Goal: Task Accomplishment & Management: Manage account settings

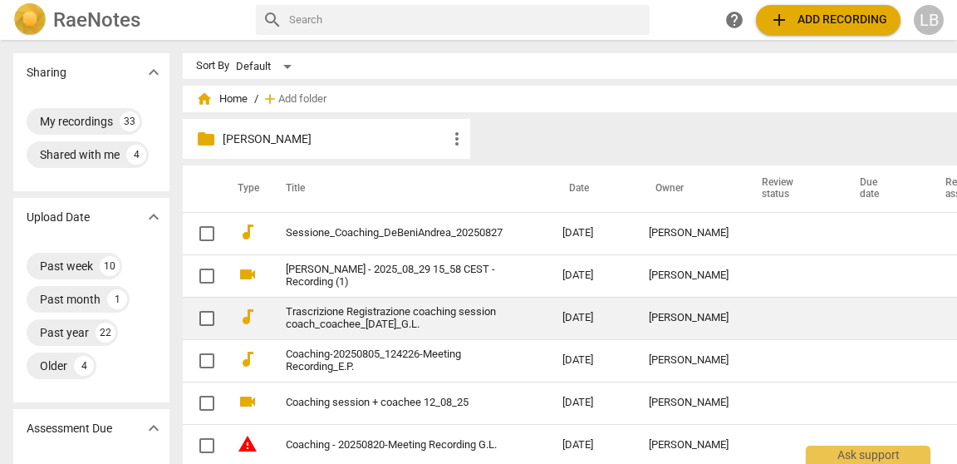
click at [379, 311] on link "Trascrizione Registrazione coaching session coach_coachee_[DATE]_G.L." at bounding box center [394, 318] width 217 height 25
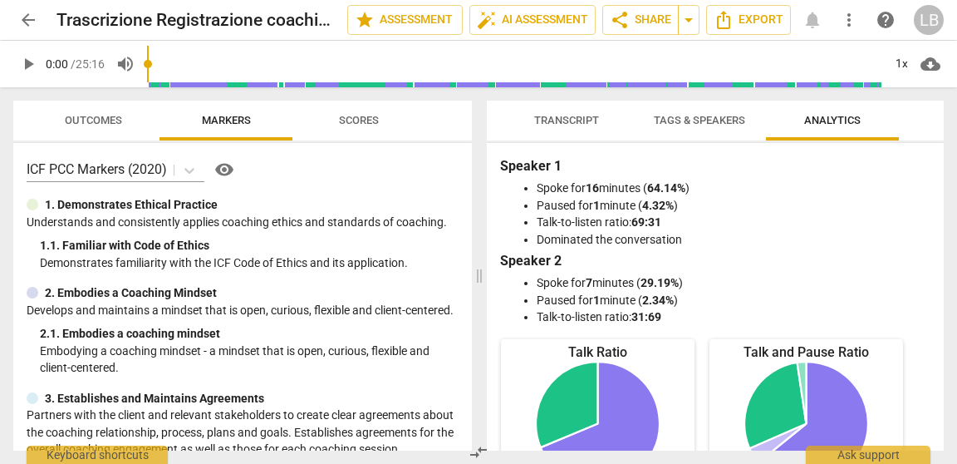
click at [718, 127] on span "Tags & Speakers" at bounding box center [699, 121] width 131 height 22
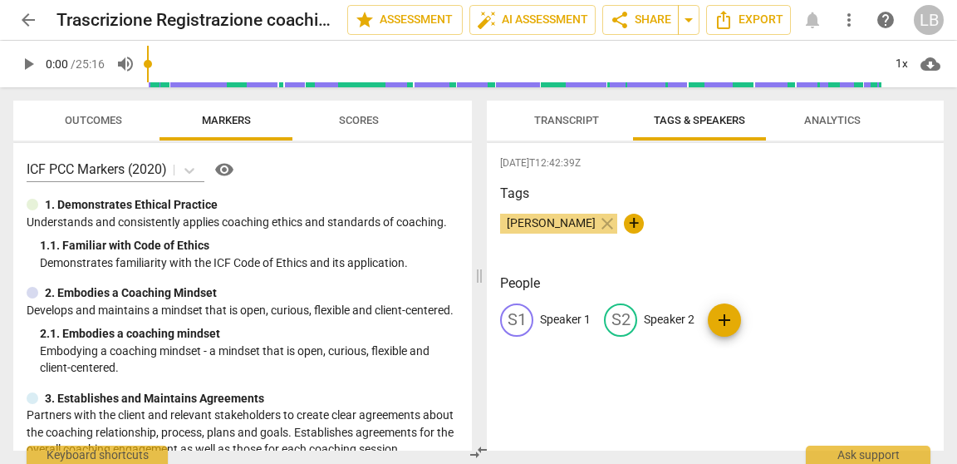
click at [583, 121] on span "Transcript" at bounding box center [566, 120] width 65 height 12
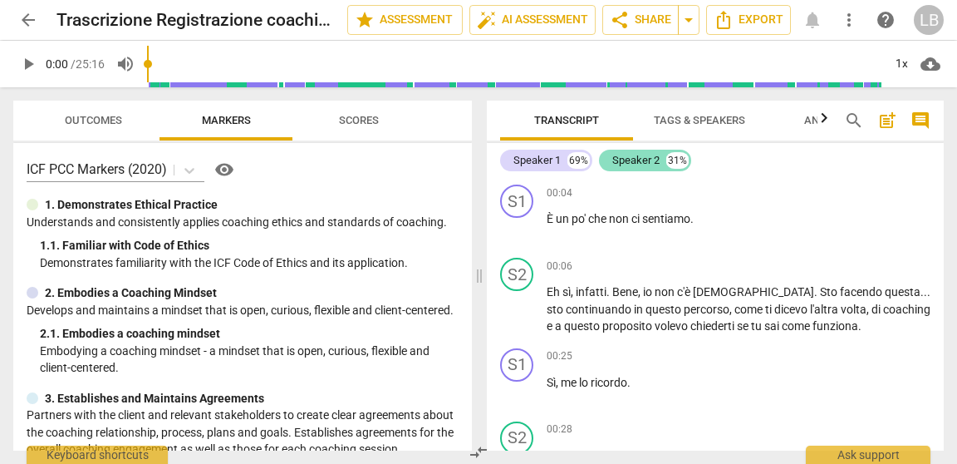
click at [643, 155] on div "Speaker 2" at bounding box center [635, 160] width 47 height 17
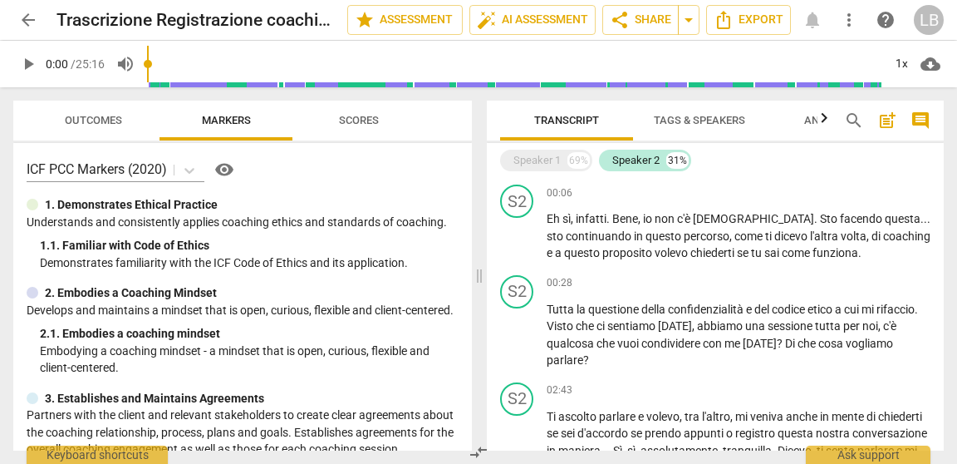
click at [685, 124] on span "Tags & Speakers" at bounding box center [699, 120] width 91 height 12
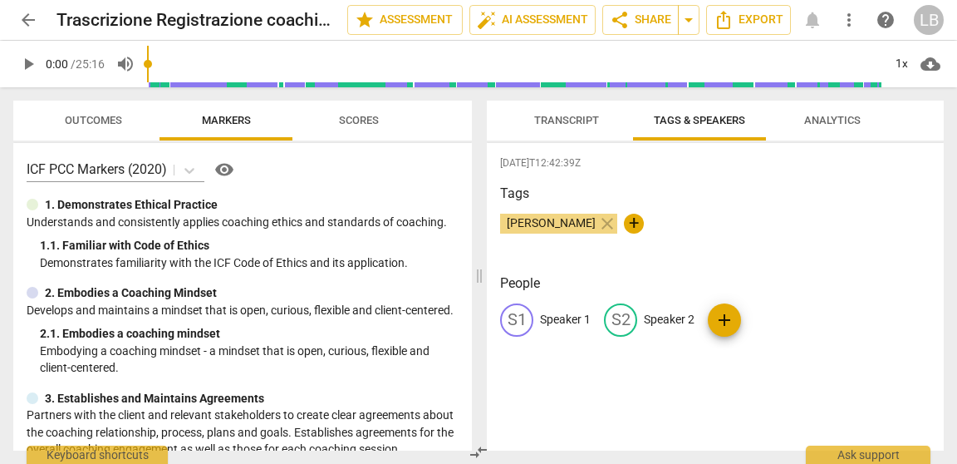
click at [655, 315] on p "Speaker 2" at bounding box center [669, 319] width 51 height 17
type input "Coach"
click at [564, 325] on p "Speaker 1" at bounding box center [565, 319] width 51 height 17
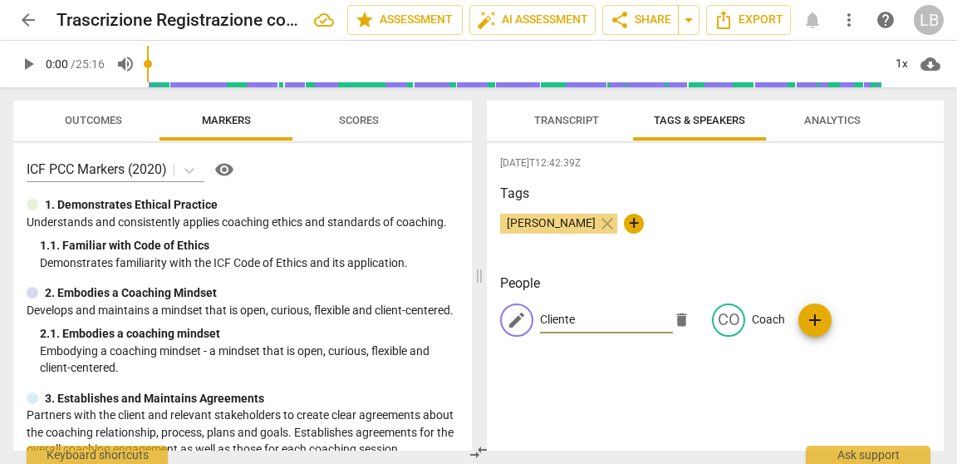
type input "Cliente"
click at [834, 177] on div "[DATE]T12:42:39Z Tags [PERSON_NAME] close + People edit Cliente delete CO Coach…" at bounding box center [715, 296] width 457 height 307
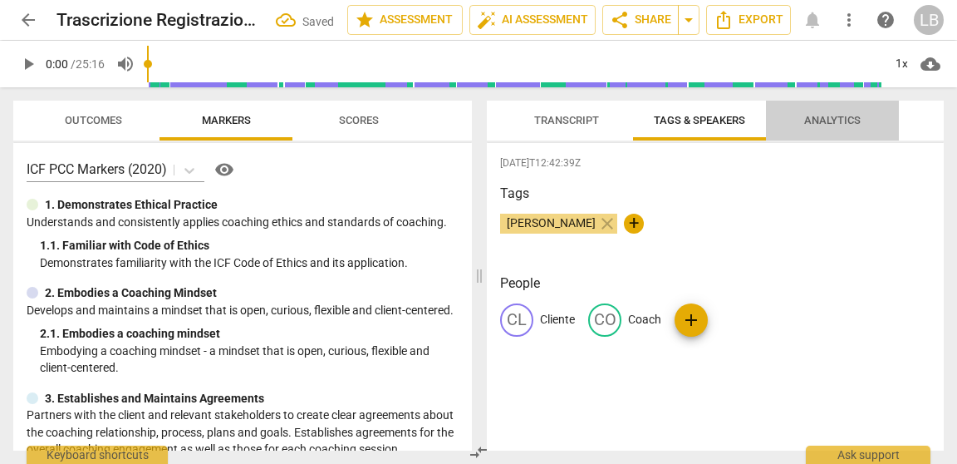
click at [836, 112] on span "Analytics" at bounding box center [832, 121] width 96 height 22
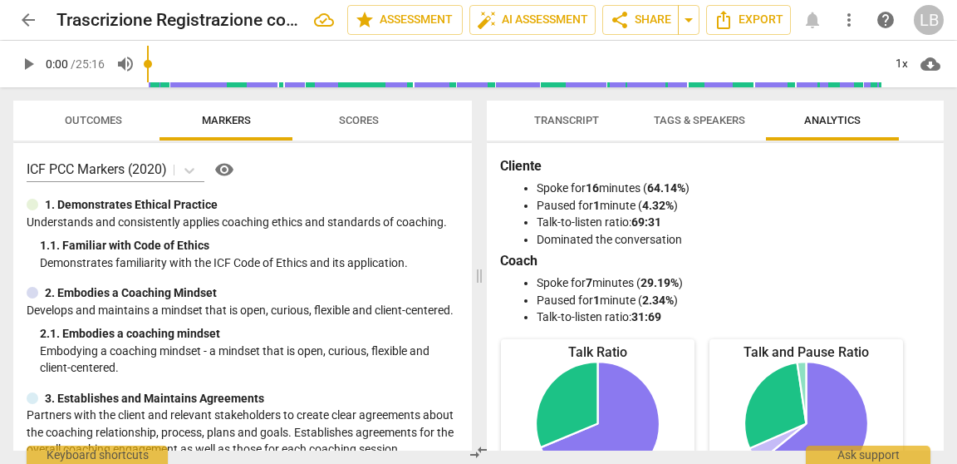
click at [578, 125] on span "Transcript" at bounding box center [566, 120] width 65 height 12
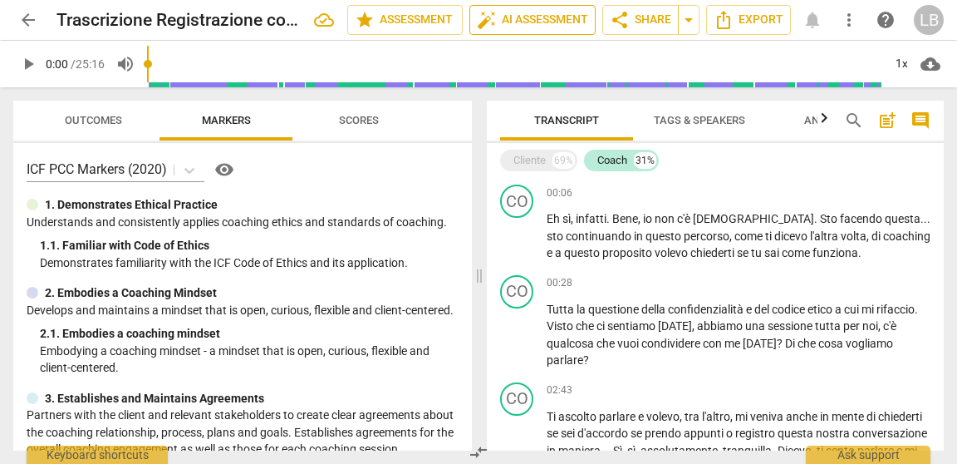
click at [531, 19] on span "auto_fix_high AI Assessment" at bounding box center [532, 20] width 111 height 20
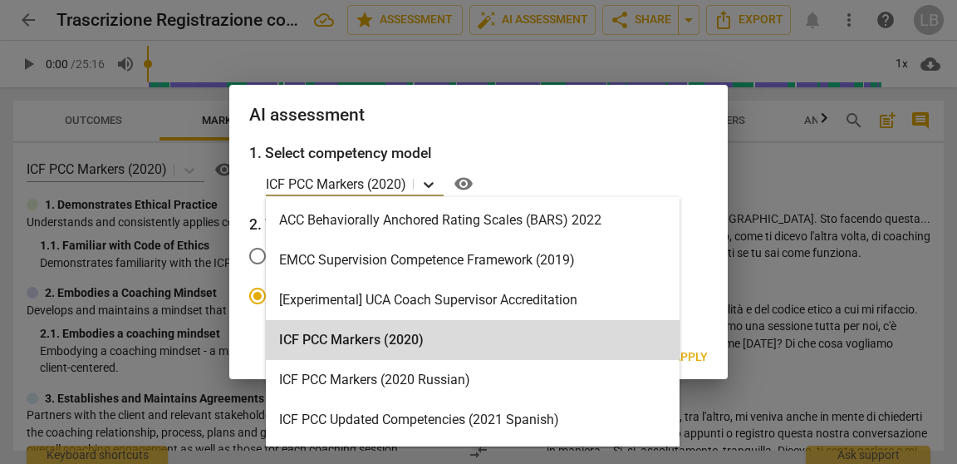
click at [430, 187] on icon at bounding box center [429, 185] width 10 height 6
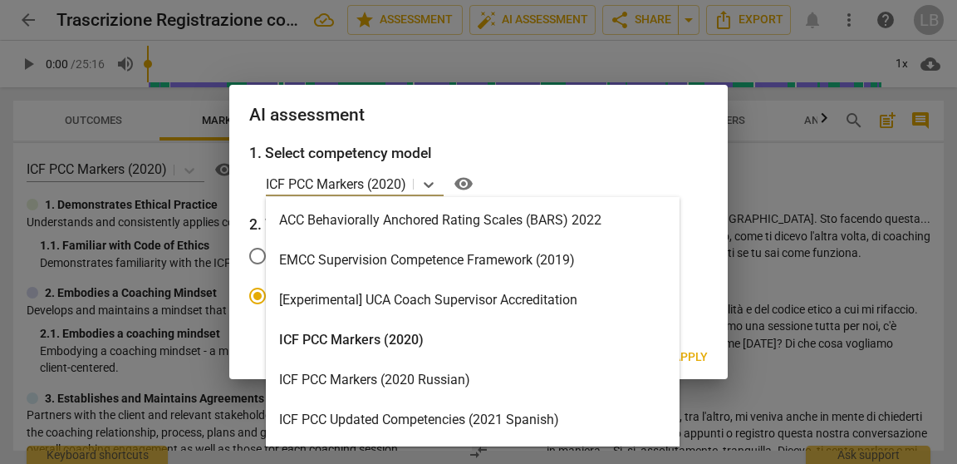
click at [433, 225] on div "ACC Behaviorally Anchored Rating Scales (BARS) 2022" at bounding box center [473, 220] width 414 height 40
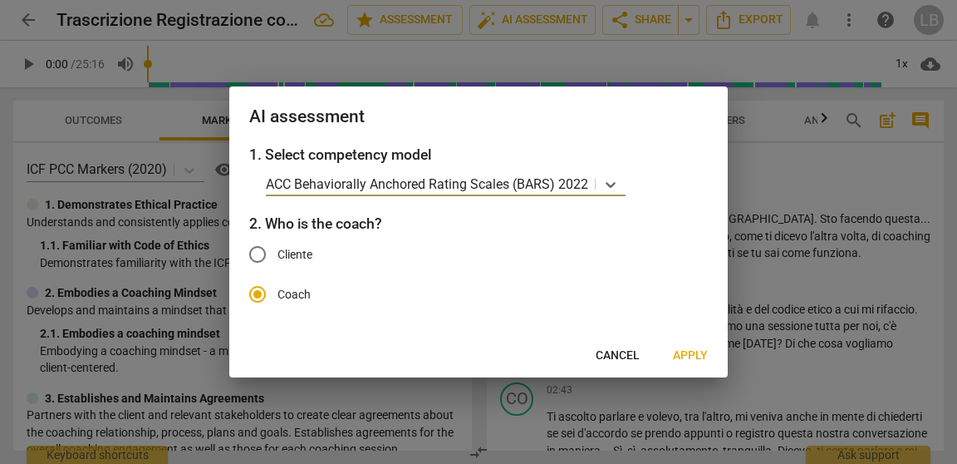
click at [709, 356] on button "Apply" at bounding box center [690, 356] width 61 height 30
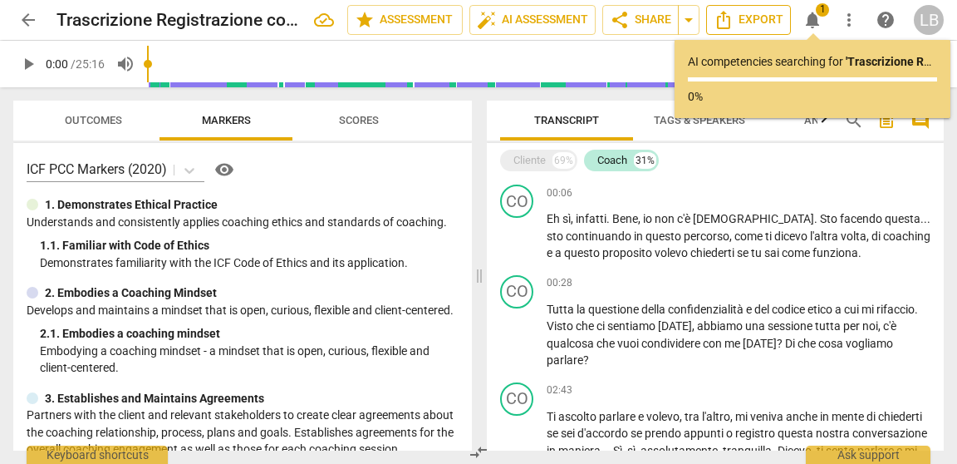
click at [741, 19] on span "Export" at bounding box center [749, 20] width 70 height 20
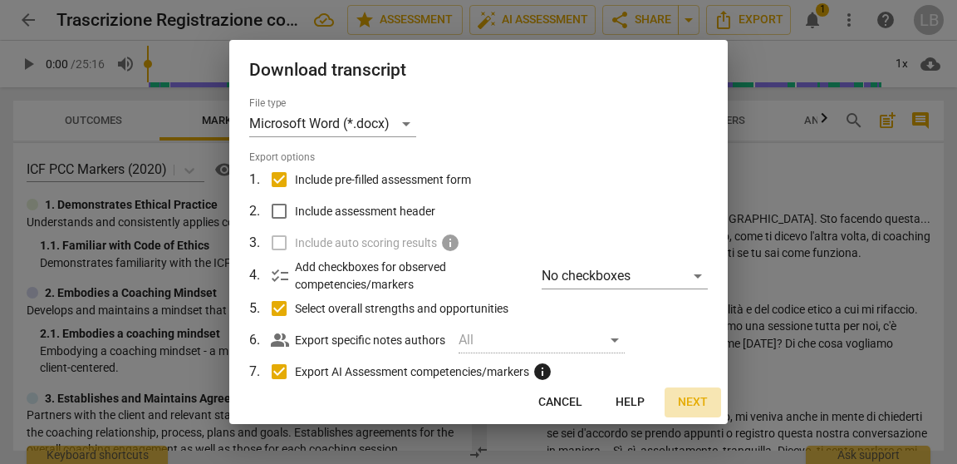
click at [686, 400] on span "Next" at bounding box center [693, 402] width 30 height 17
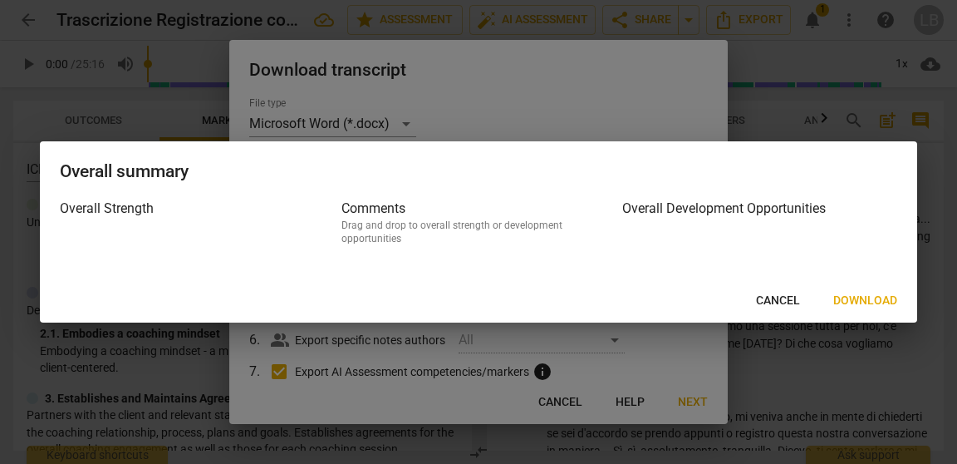
click at [873, 297] on span "Download" at bounding box center [865, 300] width 64 height 17
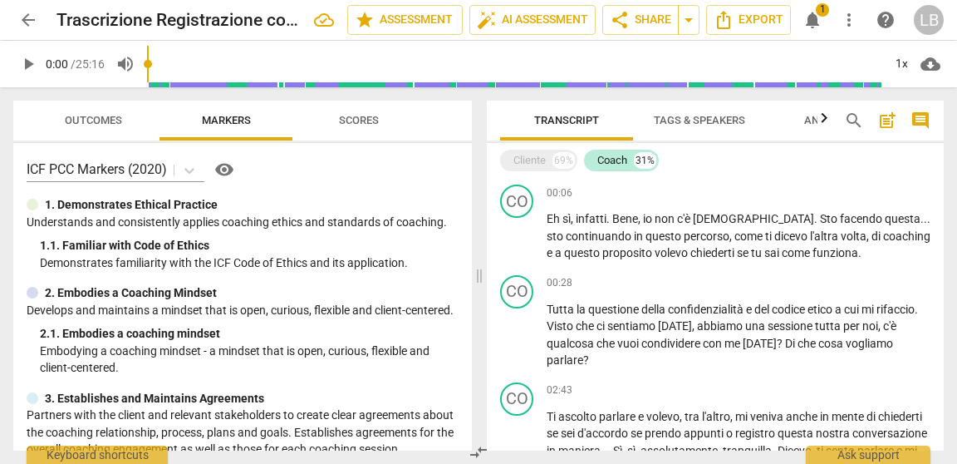
click at [818, 11] on span "1" at bounding box center [822, 9] width 13 height 13
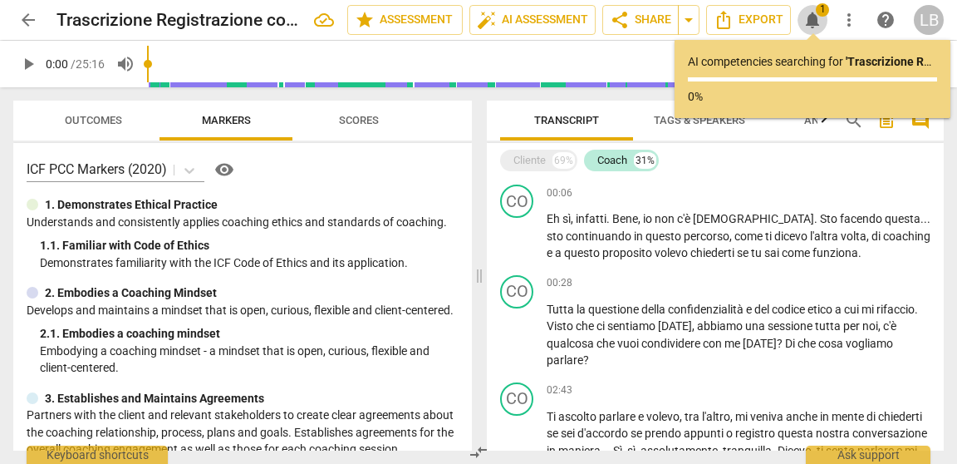
click at [818, 11] on span "1" at bounding box center [822, 9] width 13 height 13
click at [848, 13] on span "more_vert" at bounding box center [849, 20] width 20 height 20
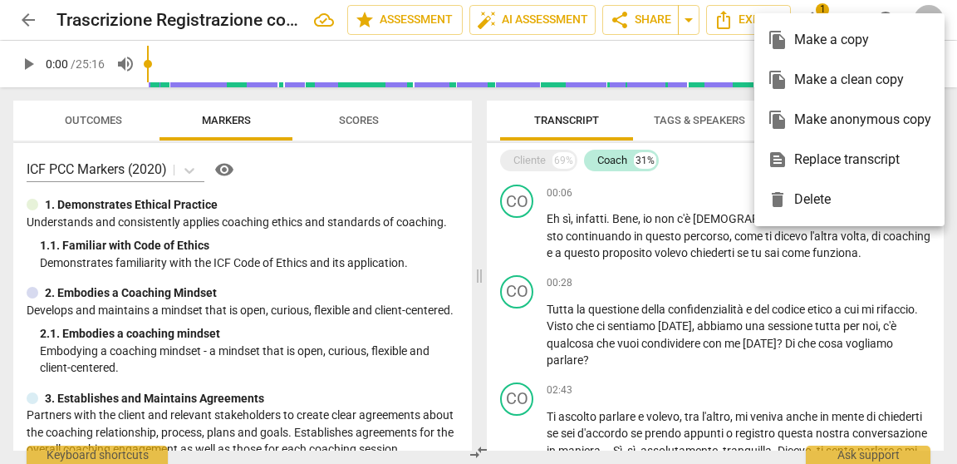
click at [638, 110] on div at bounding box center [478, 232] width 957 height 464
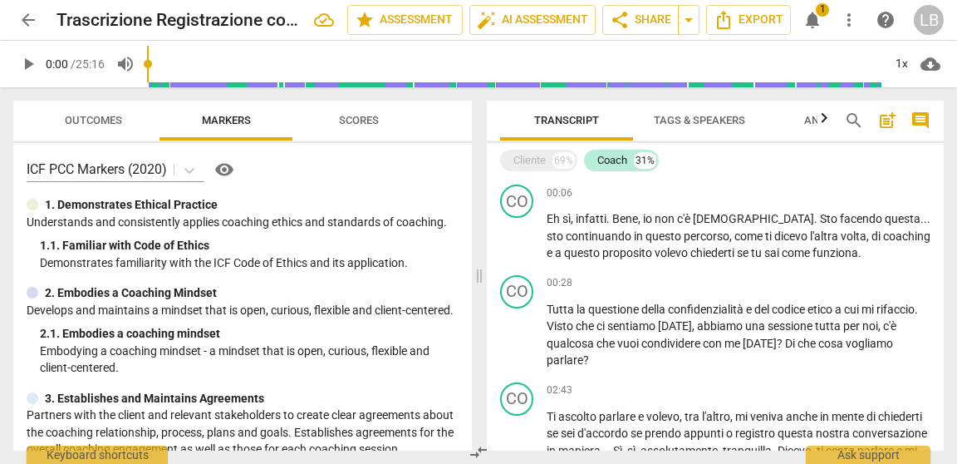
click at [815, 10] on span "notifications" at bounding box center [813, 20] width 20 height 20
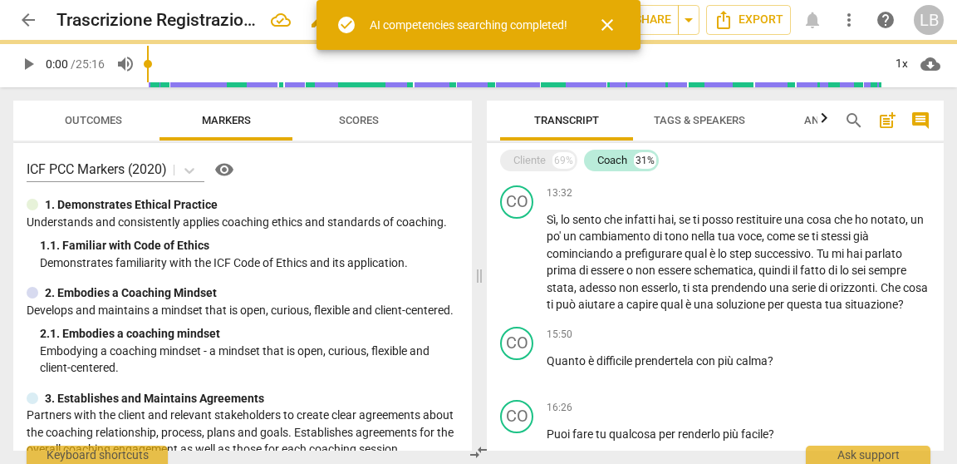
scroll to position [2670, 0]
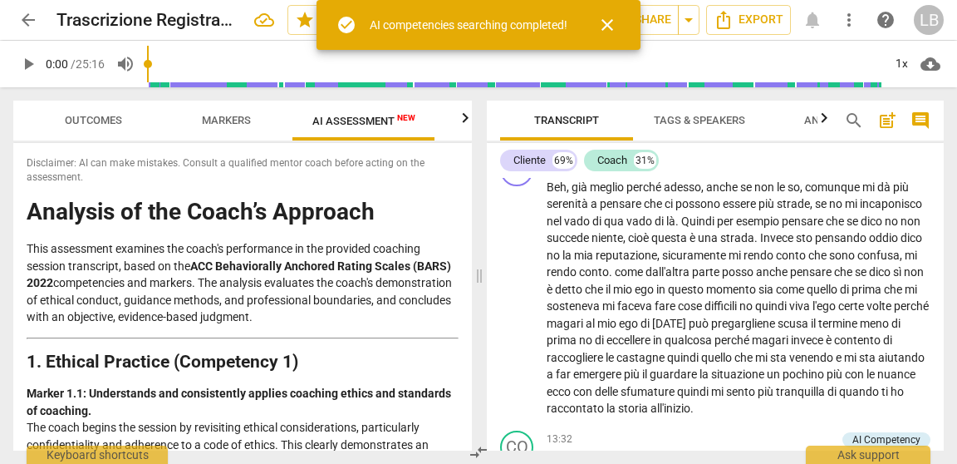
click at [477, 23] on div "AI competencies searching completed!" at bounding box center [469, 25] width 198 height 17
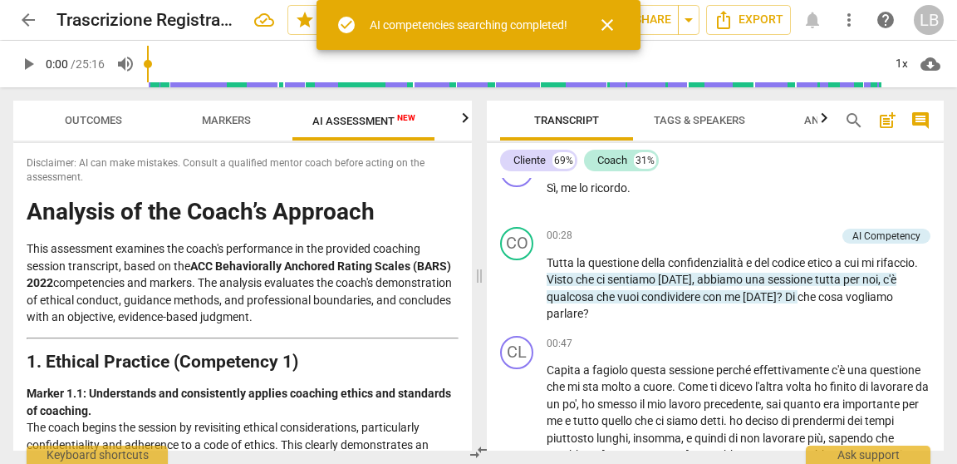
scroll to position [0, 0]
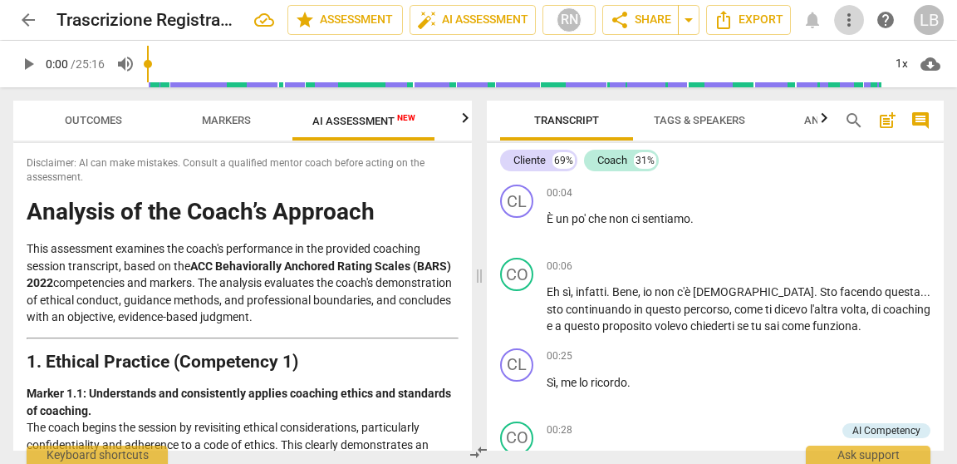
click at [850, 19] on span "more_vert" at bounding box center [849, 20] width 20 height 20
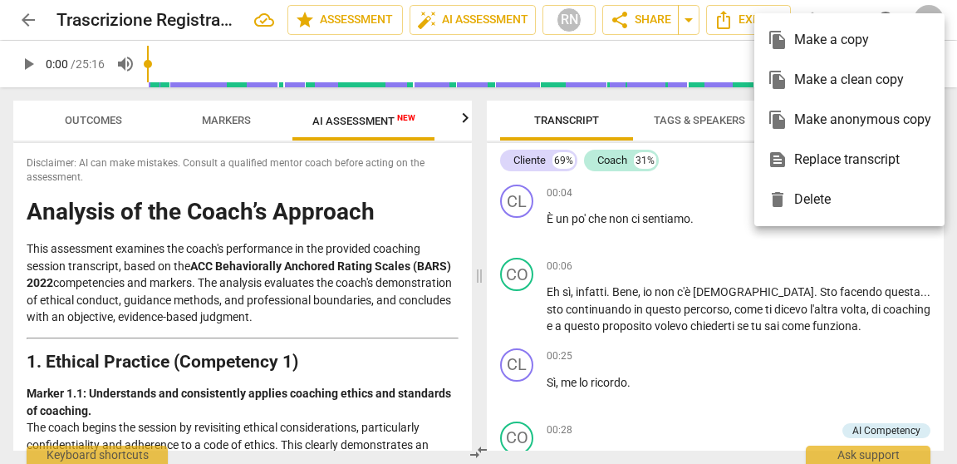
click at [817, 2] on div at bounding box center [478, 232] width 957 height 464
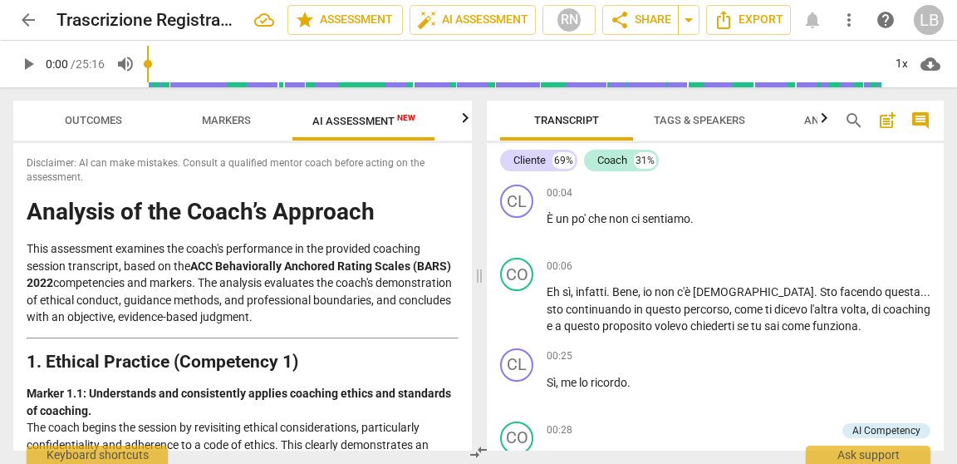
click at [813, 22] on div "arrow_back Trascrizione Registrazione coaching session coach_coachee_[DATE]_G.L…" at bounding box center [478, 20] width 931 height 30
click at [575, 20] on div "RN" at bounding box center [569, 19] width 25 height 25
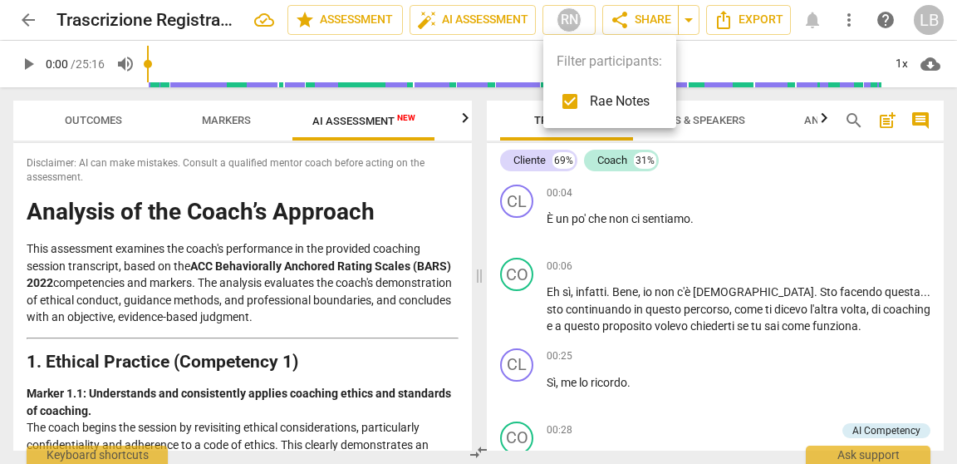
click at [587, 64] on ul "Filter participants: Rae Notes" at bounding box center [609, 81] width 133 height 93
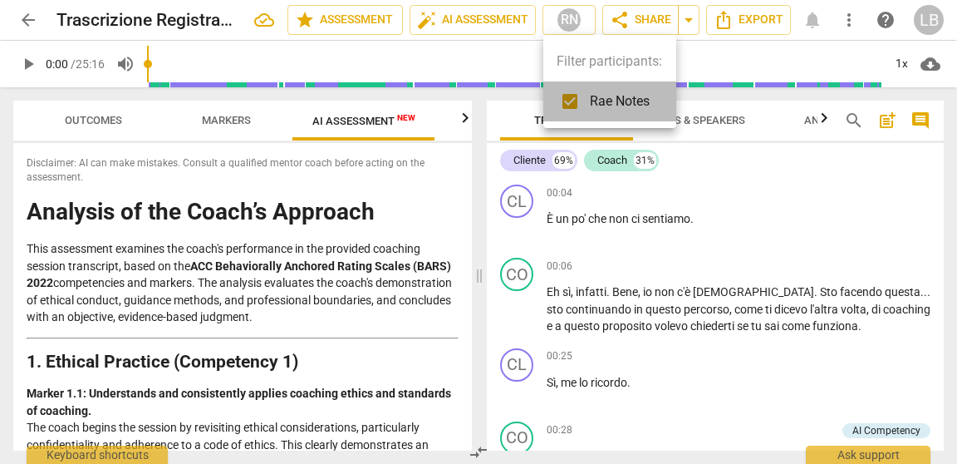
click at [641, 85] on li "Rae Notes" at bounding box center [609, 101] width 133 height 40
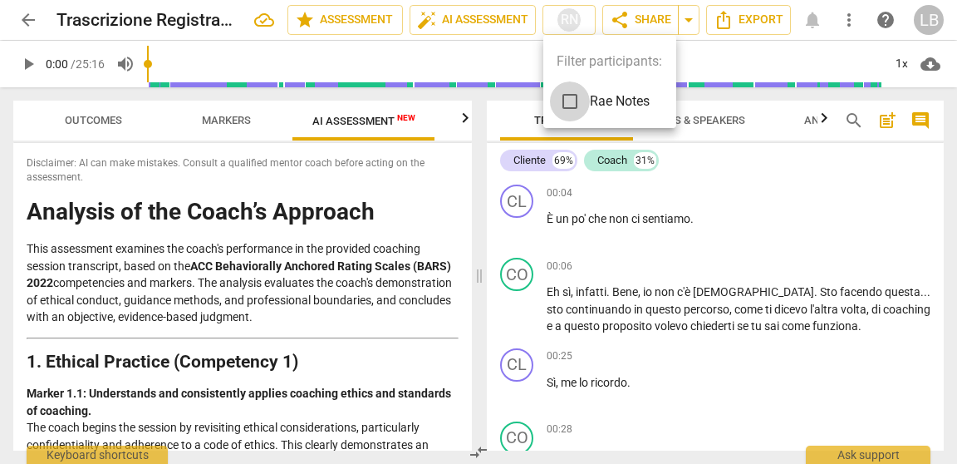
click at [572, 101] on input "checkbox" at bounding box center [570, 101] width 40 height 40
checkbox input "true"
click at [754, 181] on div at bounding box center [478, 232] width 957 height 464
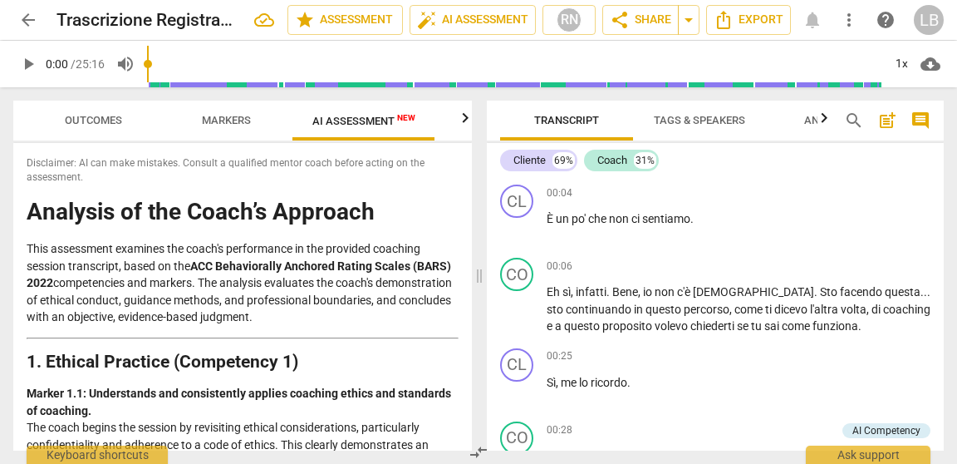
click at [24, 19] on span "arrow_back" at bounding box center [28, 20] width 20 height 20
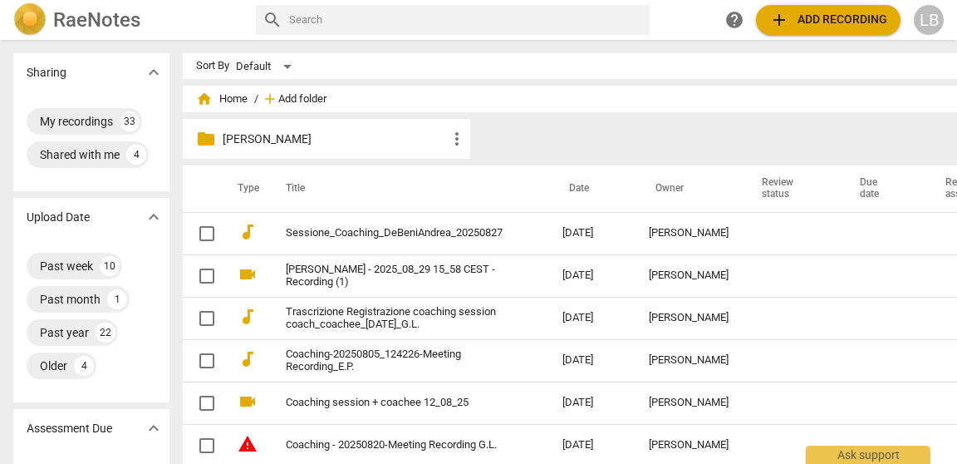
click at [287, 101] on span "Add folder" at bounding box center [302, 99] width 48 height 12
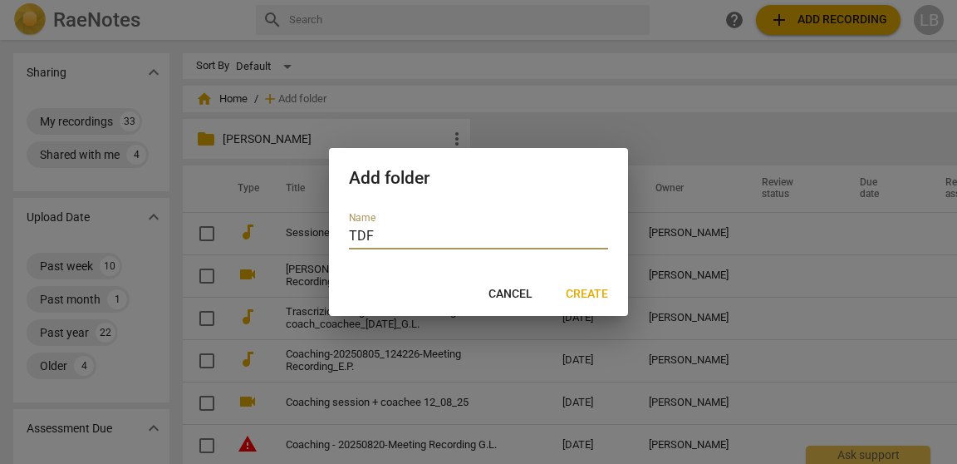
type input "TDF"
click at [589, 293] on span "Create" at bounding box center [587, 294] width 42 height 17
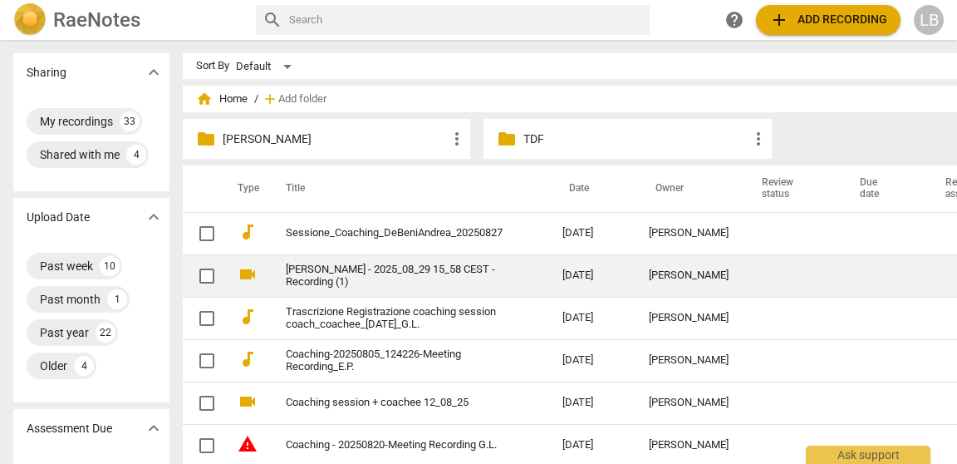
click at [189, 277] on input "checkbox" at bounding box center [206, 276] width 35 height 20
checkbox input "false"
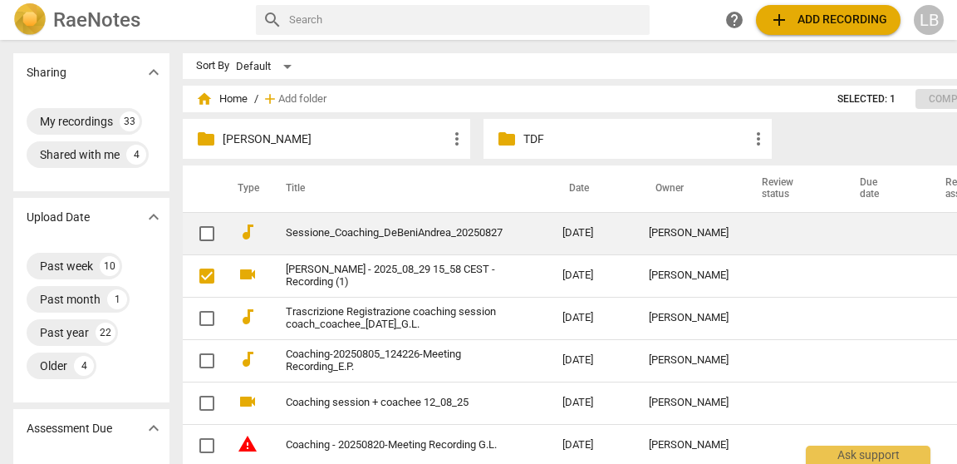
click at [189, 229] on input "checkbox" at bounding box center [206, 234] width 35 height 20
checkbox input "false"
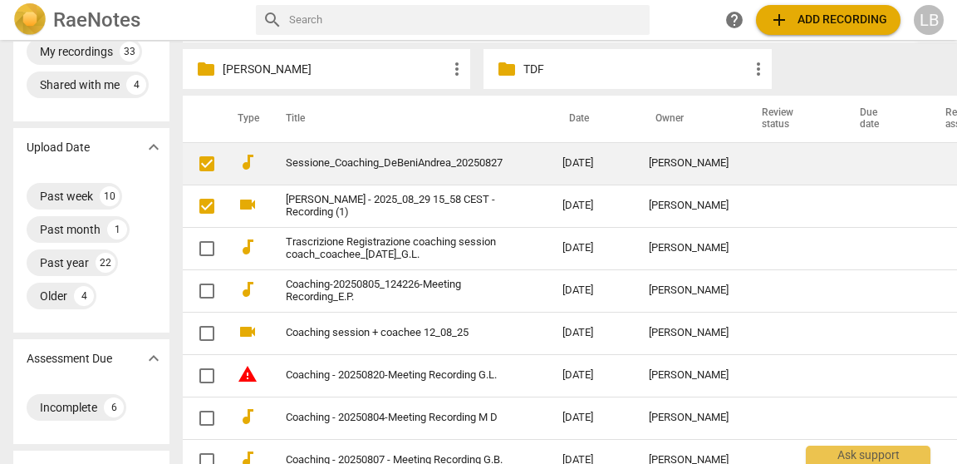
scroll to position [75, 0]
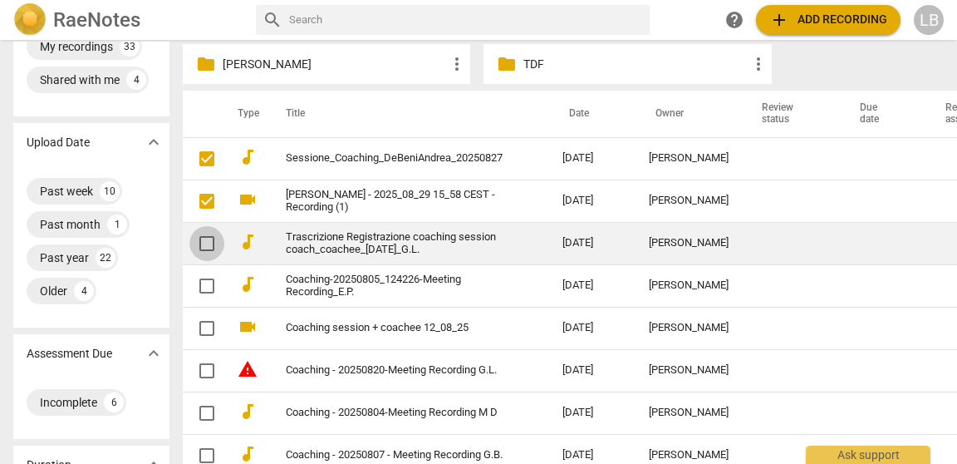
click at [189, 244] on input "checkbox" at bounding box center [206, 243] width 35 height 20
checkbox input "false"
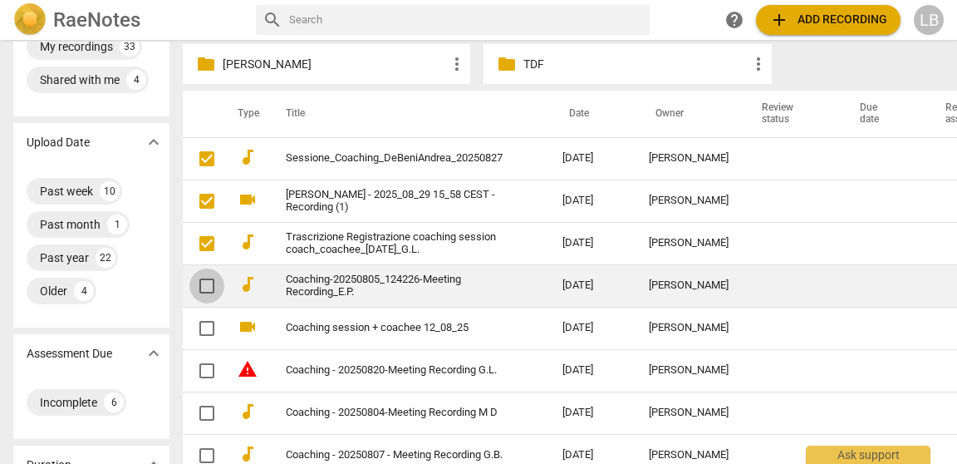
click at [189, 283] on input "checkbox" at bounding box center [206, 286] width 35 height 20
checkbox input "false"
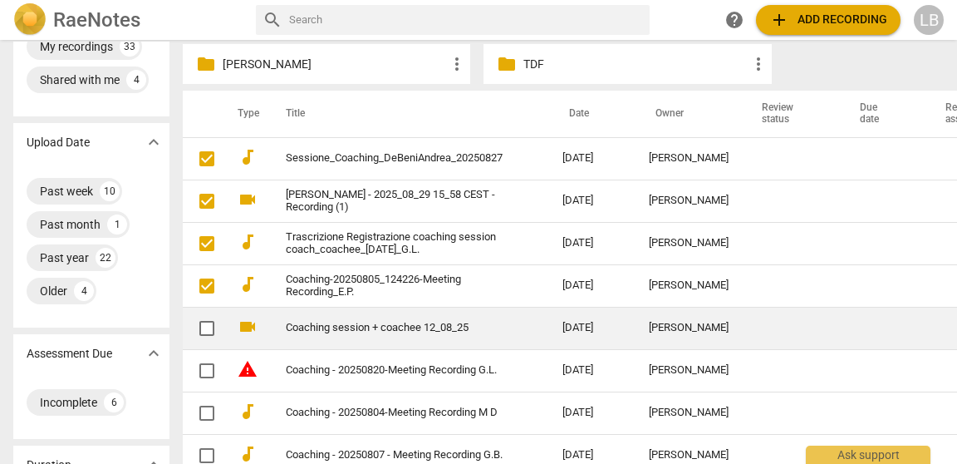
click at [189, 324] on input "checkbox" at bounding box center [206, 328] width 35 height 20
checkbox input "false"
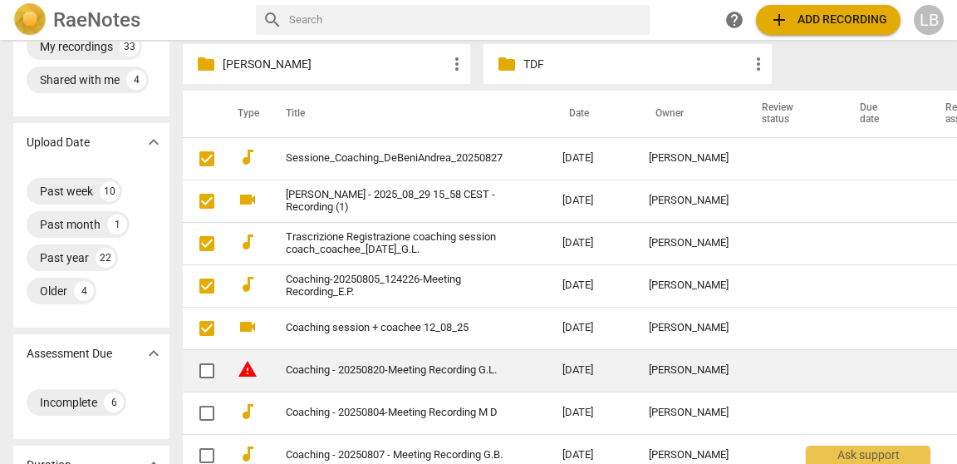
click at [189, 371] on input "checkbox" at bounding box center [206, 371] width 35 height 20
checkbox input "false"
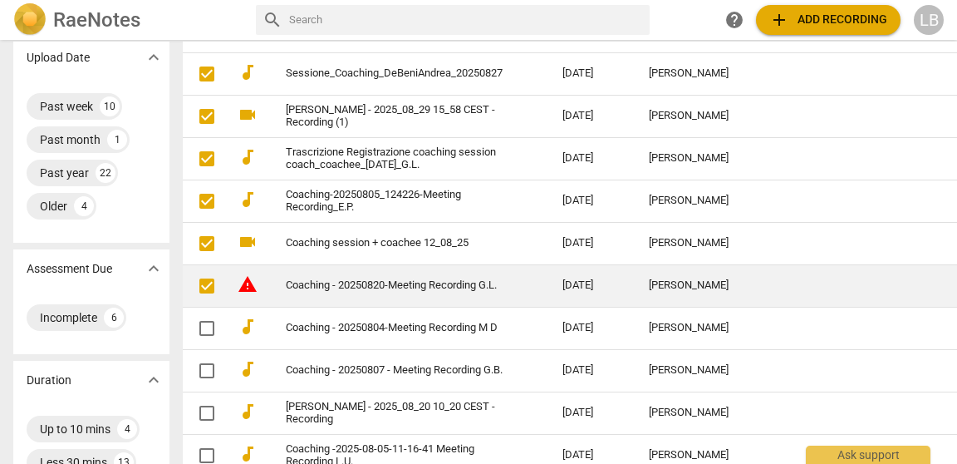
scroll to position [170, 0]
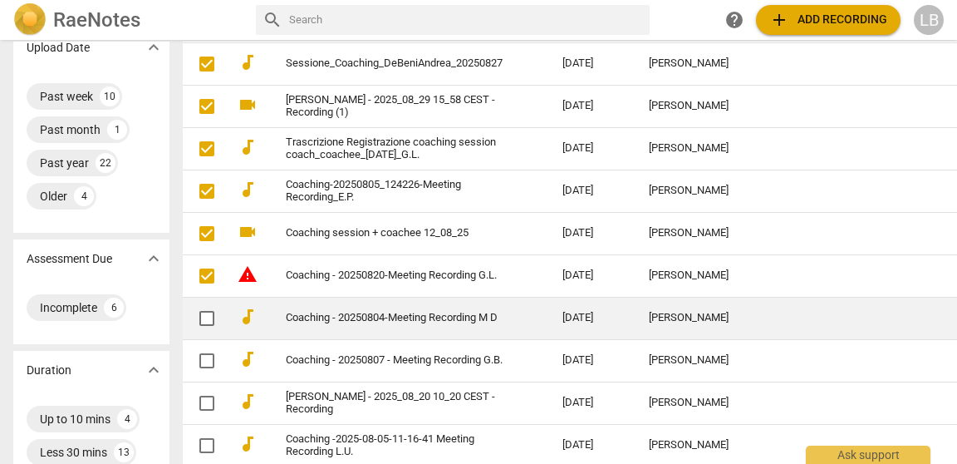
click at [189, 322] on input "checkbox" at bounding box center [206, 318] width 35 height 20
checkbox input "false"
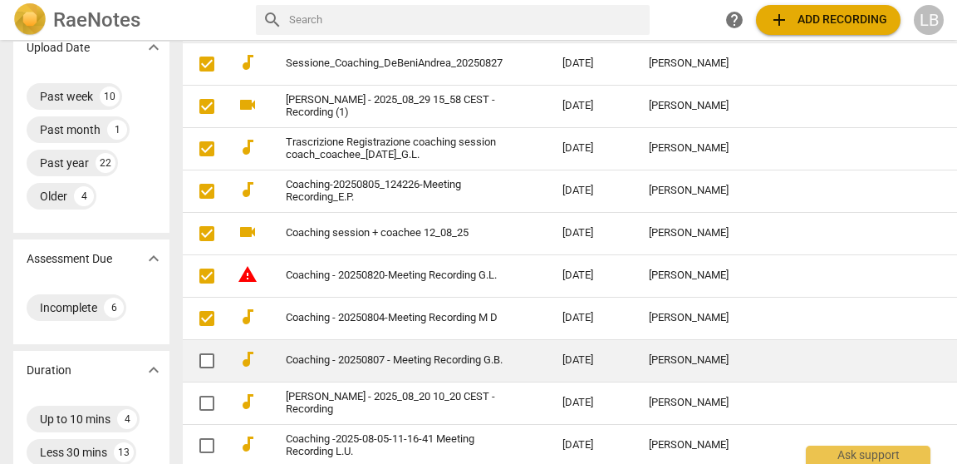
click at [189, 354] on input "checkbox" at bounding box center [206, 361] width 35 height 20
checkbox input "false"
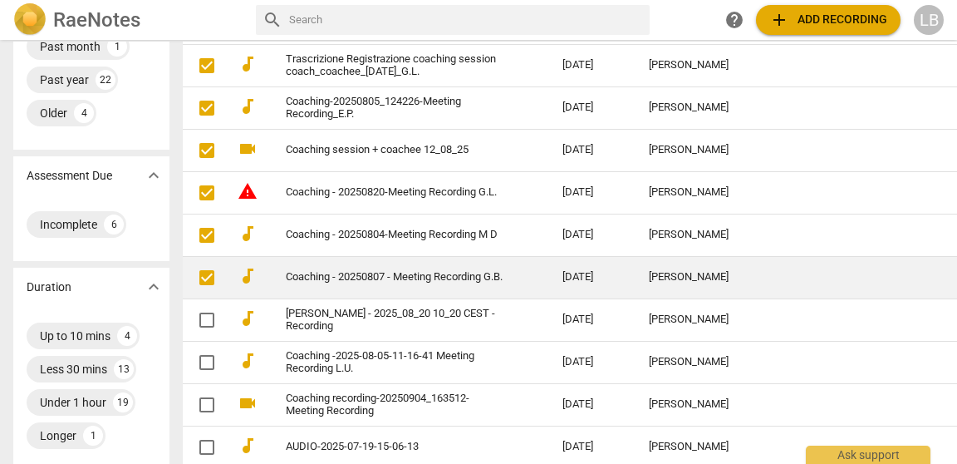
scroll to position [257, 0]
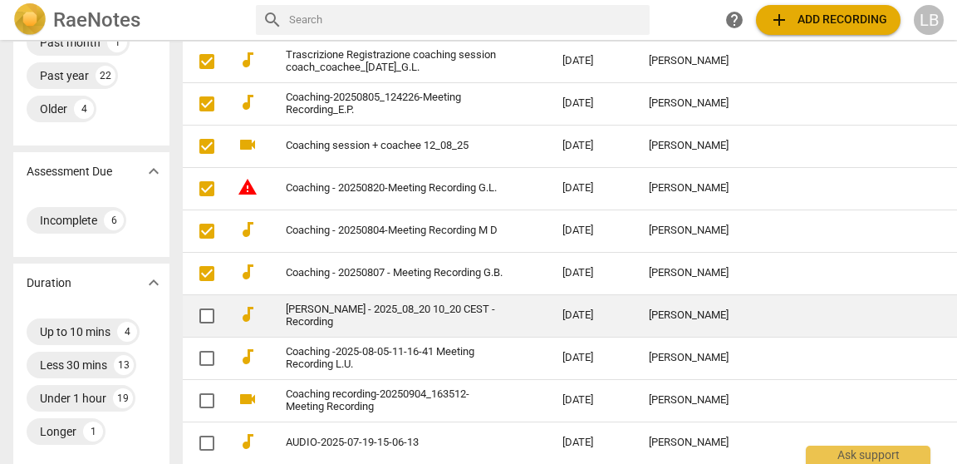
click at [190, 315] on input "checkbox" at bounding box center [206, 316] width 35 height 20
checkbox input "false"
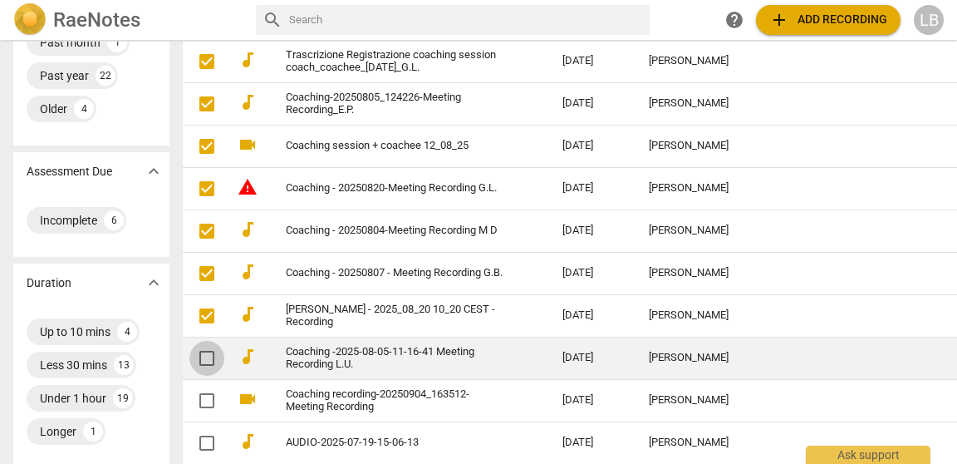
click at [189, 361] on input "checkbox" at bounding box center [206, 358] width 35 height 20
checkbox input "false"
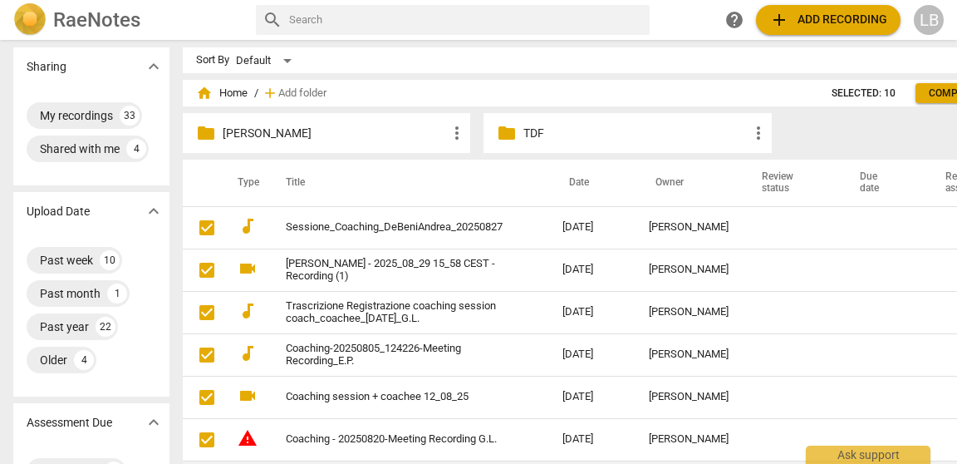
scroll to position [0, 0]
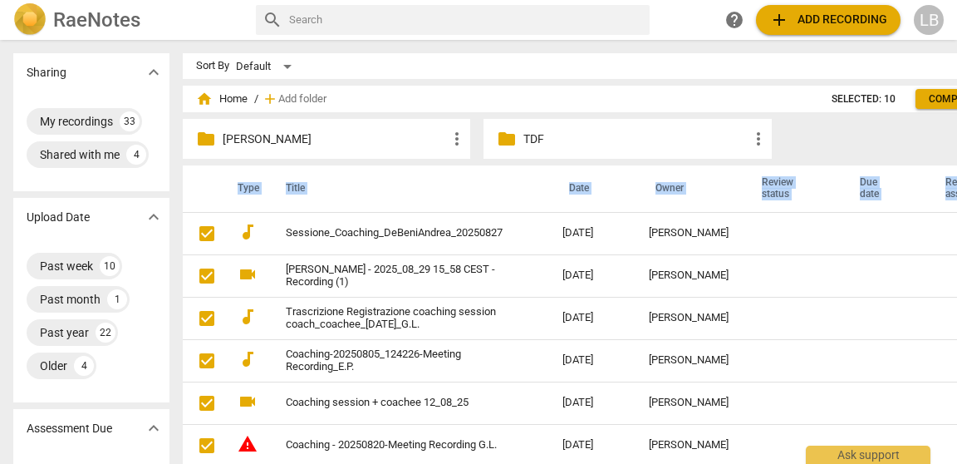
drag, startPoint x: 204, startPoint y: 234, endPoint x: 457, endPoint y: 156, distance: 265.2
click at [749, 140] on span "more_vert" at bounding box center [759, 139] width 20 height 20
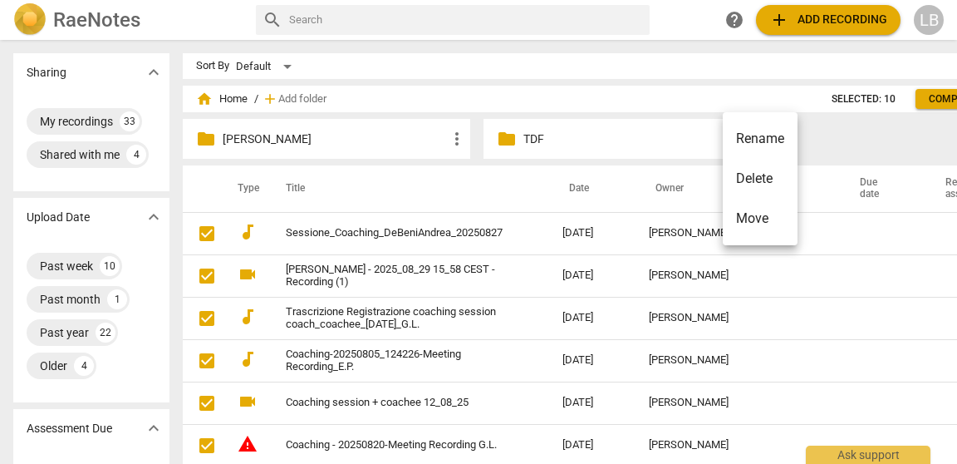
click at [685, 142] on div at bounding box center [478, 232] width 957 height 464
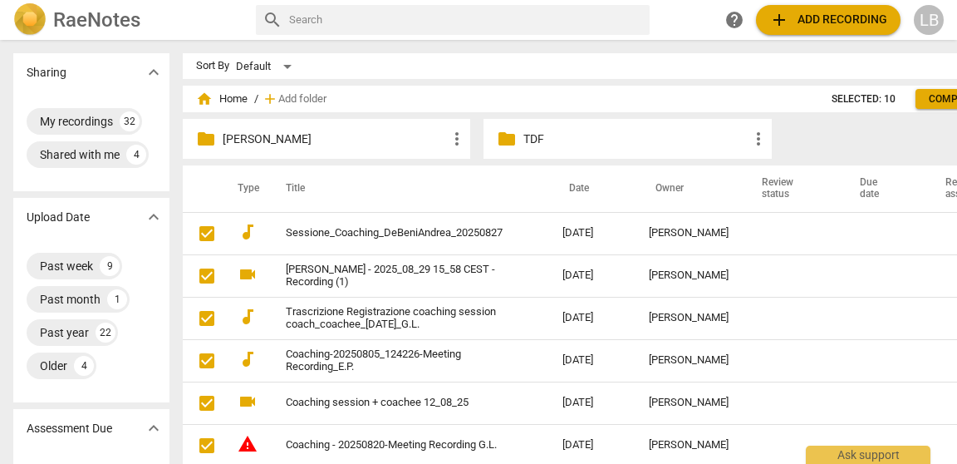
checkbox input "true"
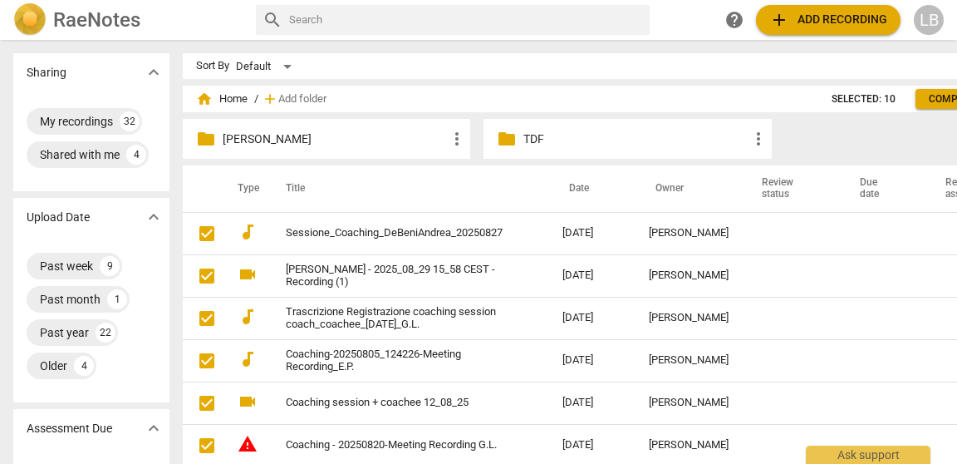
checkbox input "true"
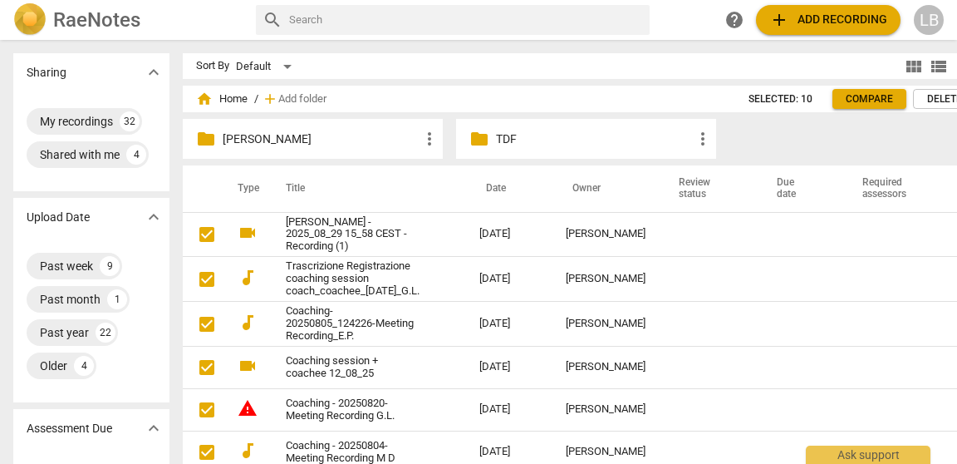
click at [693, 139] on span "more_vert" at bounding box center [703, 139] width 20 height 20
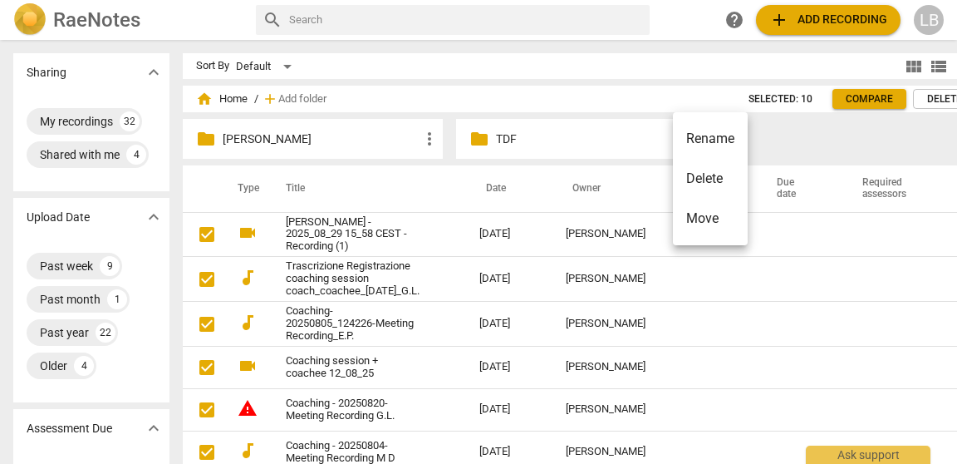
click at [599, 140] on div at bounding box center [478, 232] width 957 height 464
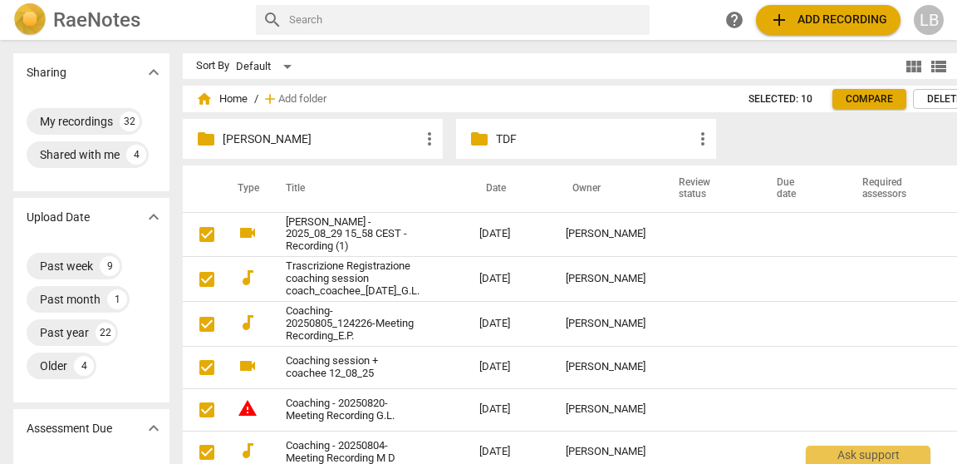
click at [469, 144] on span "folder" at bounding box center [479, 139] width 20 height 20
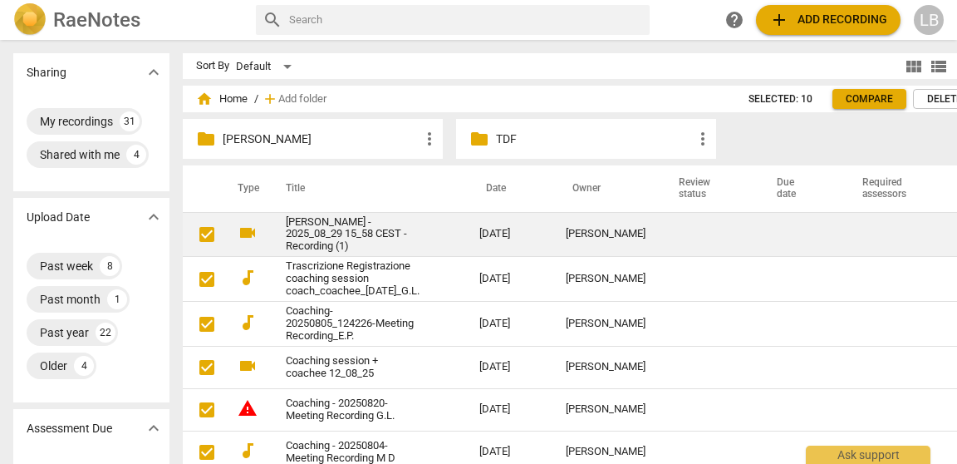
checkbox input "false"
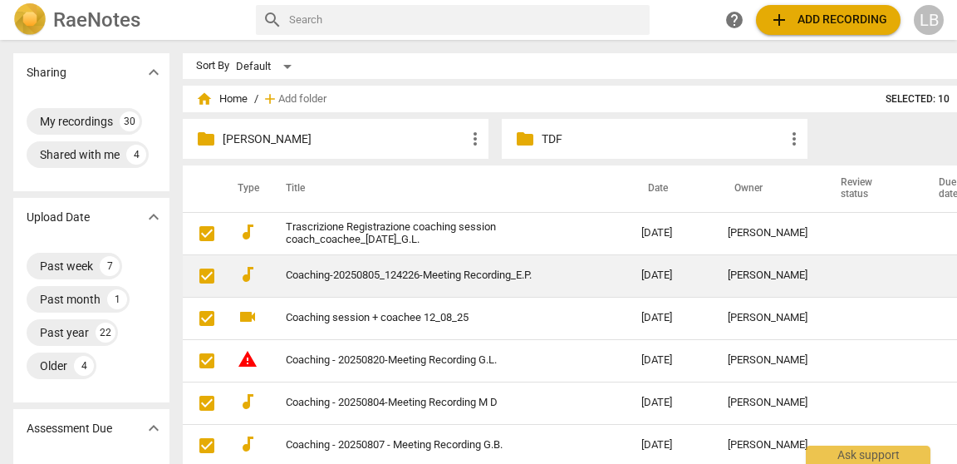
checkbox input "false"
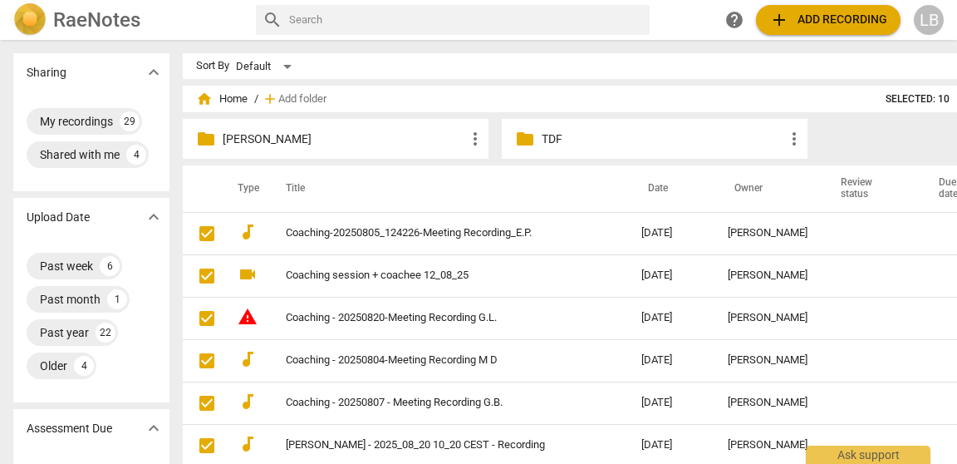
checkbox input "false"
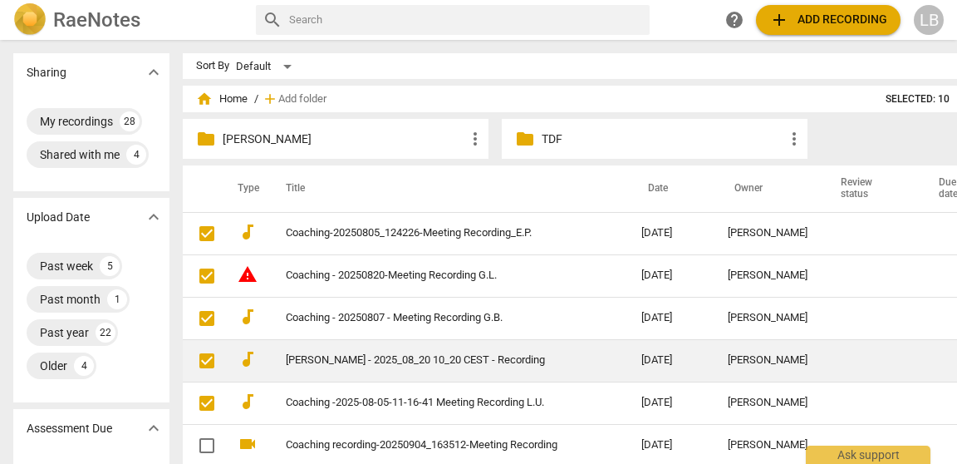
drag, startPoint x: 343, startPoint y: 351, endPoint x: 391, endPoint y: 339, distance: 49.6
click at [391, 339] on td "[PERSON_NAME] - 2025_08_20 10_20 CEST - Recording" at bounding box center [447, 360] width 362 height 42
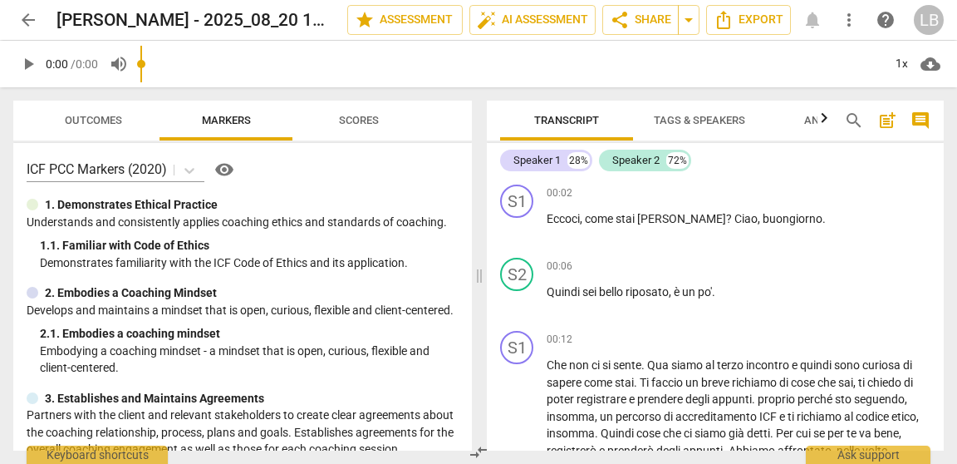
click at [31, 15] on span "arrow_back" at bounding box center [28, 20] width 20 height 20
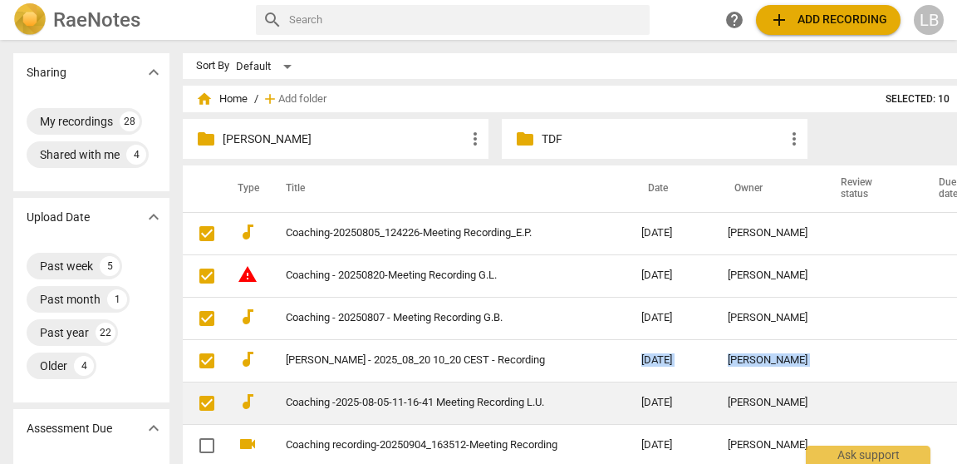
drag, startPoint x: 340, startPoint y: 367, endPoint x: 345, endPoint y: 383, distance: 16.6
drag, startPoint x: 263, startPoint y: 366, endPoint x: 304, endPoint y: 391, distance: 48.4
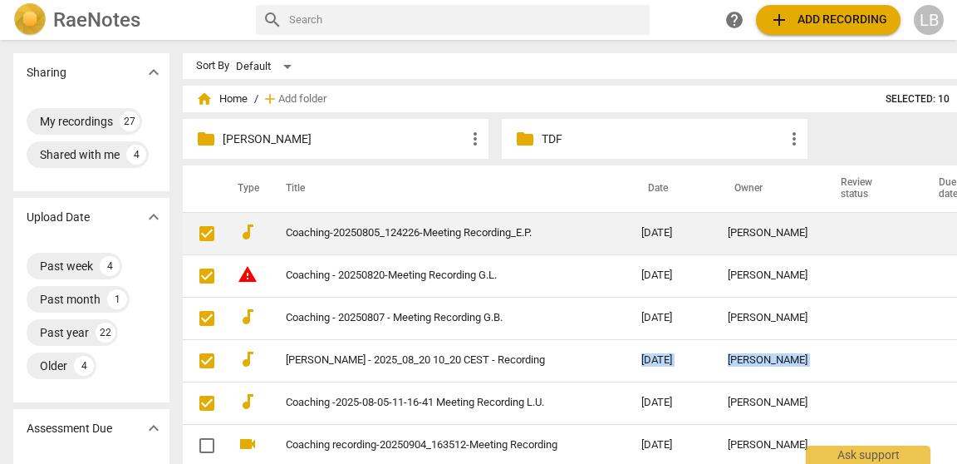
checkbox input "false"
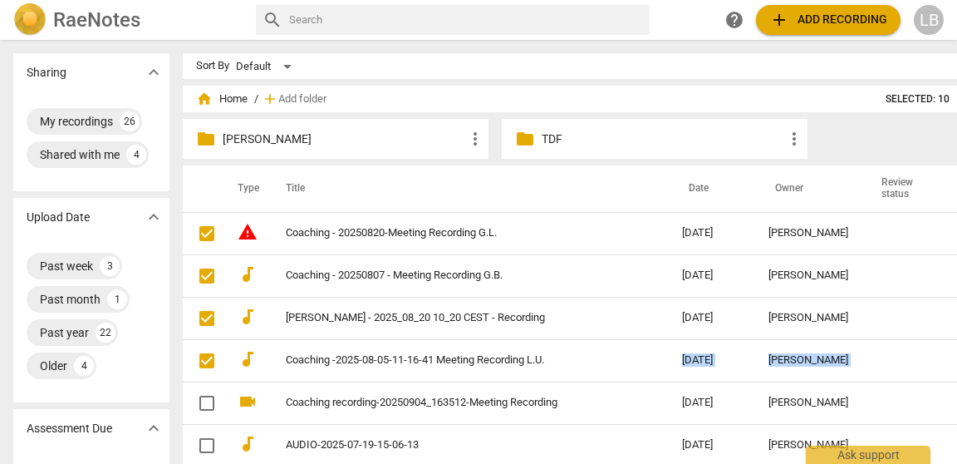
checkbox input "false"
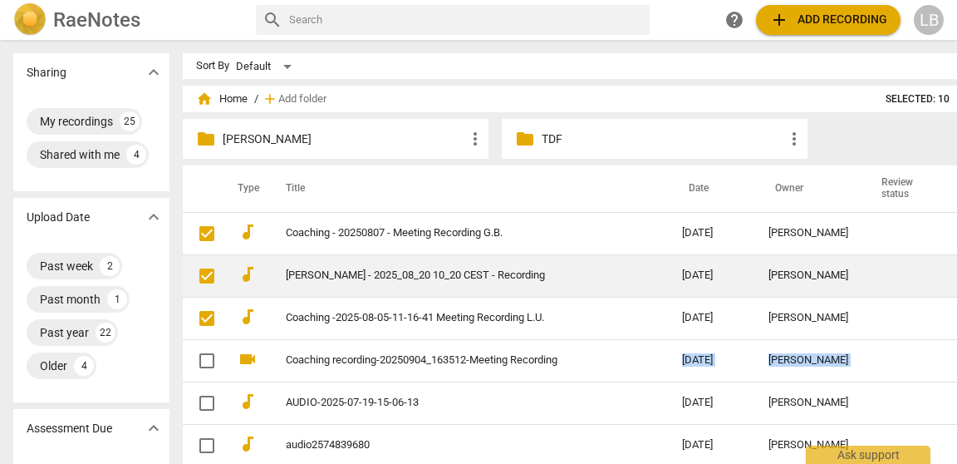
checkbox input "false"
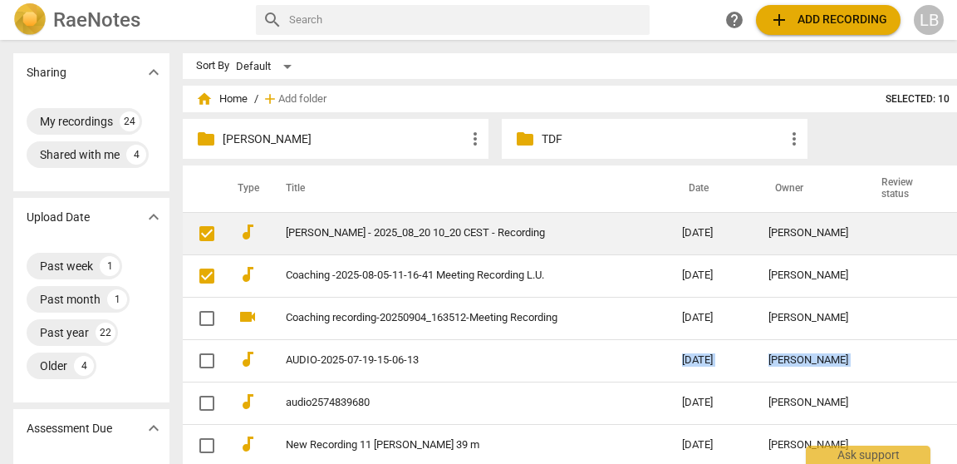
checkbox input "false"
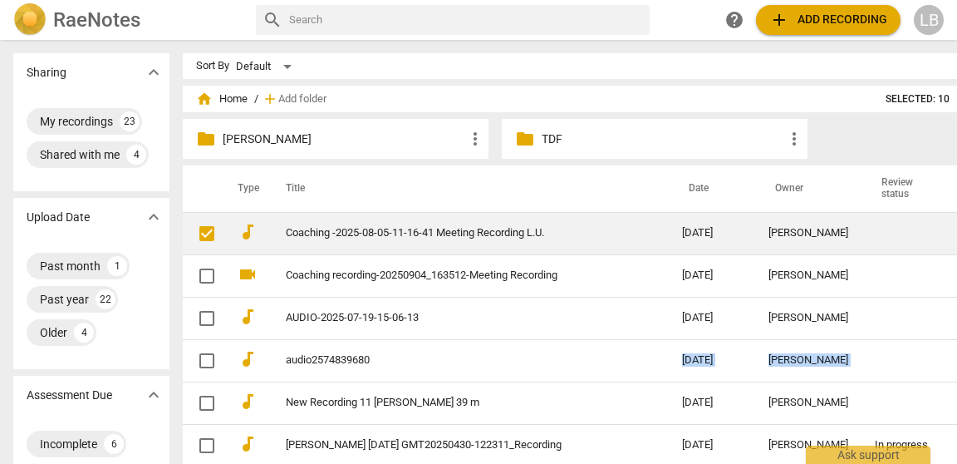
checkbox input "false"
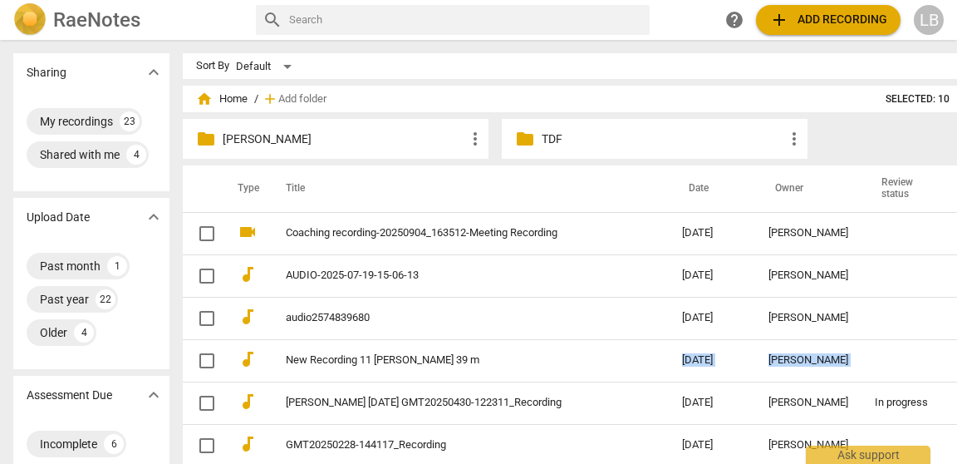
click at [542, 140] on p "TDF" at bounding box center [663, 138] width 243 height 17
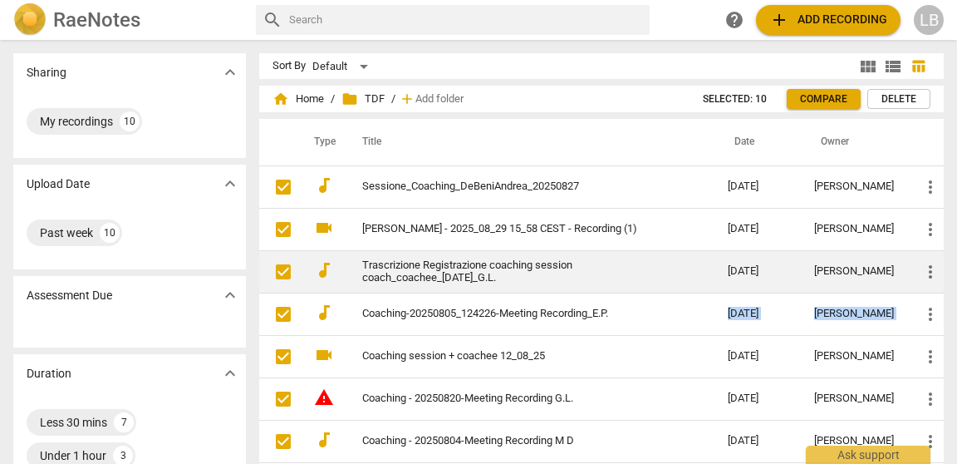
click at [394, 273] on link "Trascrizione Registrazione coaching session coach_coachee_[DATE]_G.L." at bounding box center [515, 271] width 306 height 25
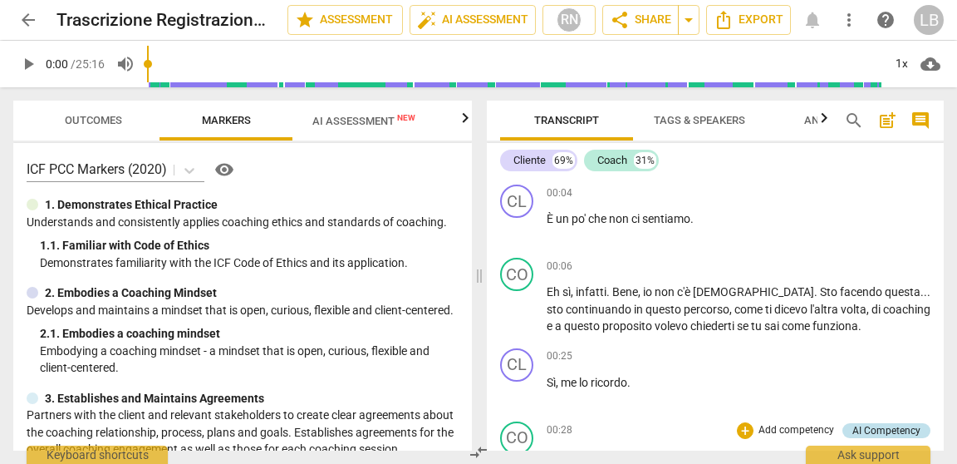
click at [875, 427] on div "AI Competency" at bounding box center [886, 430] width 68 height 15
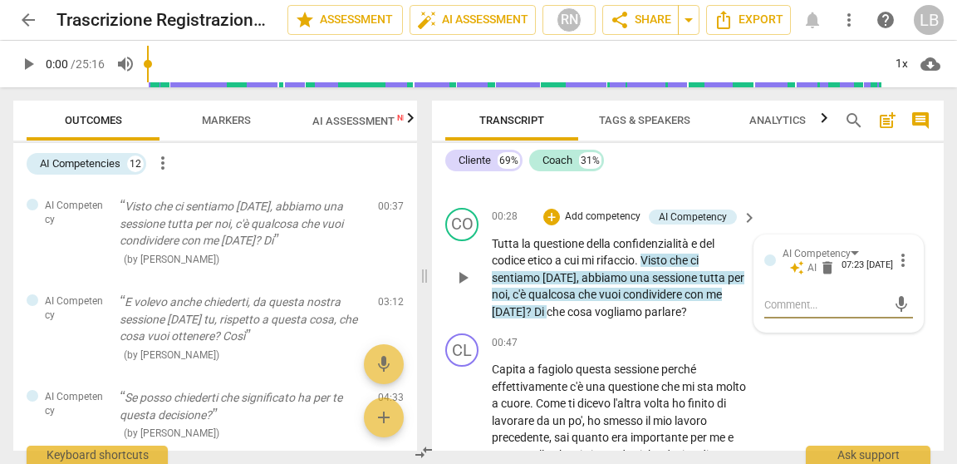
scroll to position [248, 0]
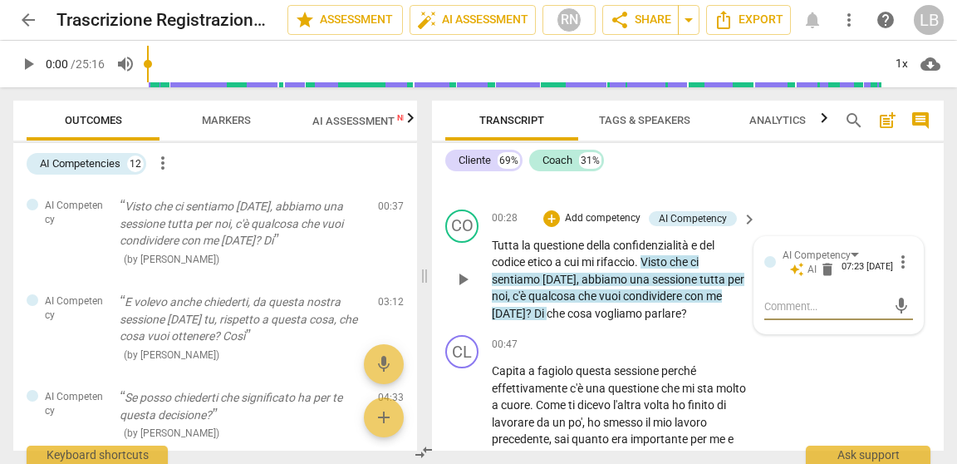
click at [799, 273] on span "auto_awesome" at bounding box center [796, 269] width 15 height 15
click at [897, 263] on span "more_vert" at bounding box center [903, 262] width 20 height 20
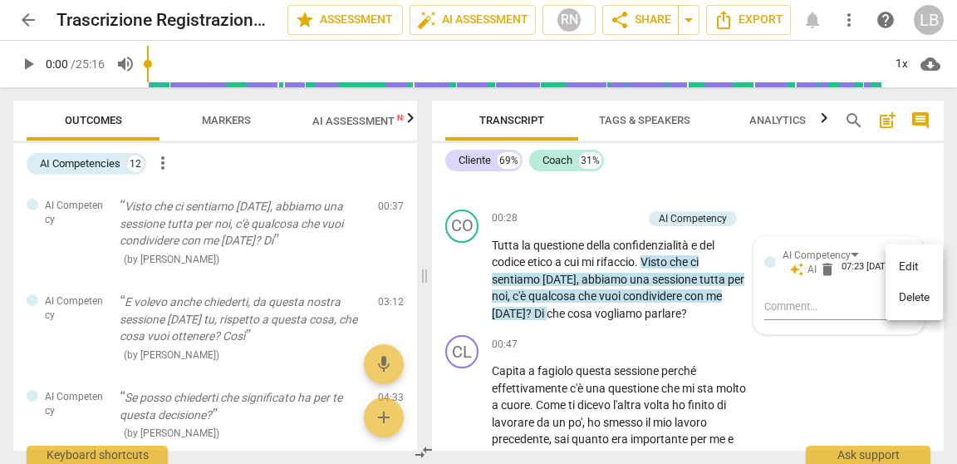
click at [881, 212] on div at bounding box center [478, 232] width 957 height 464
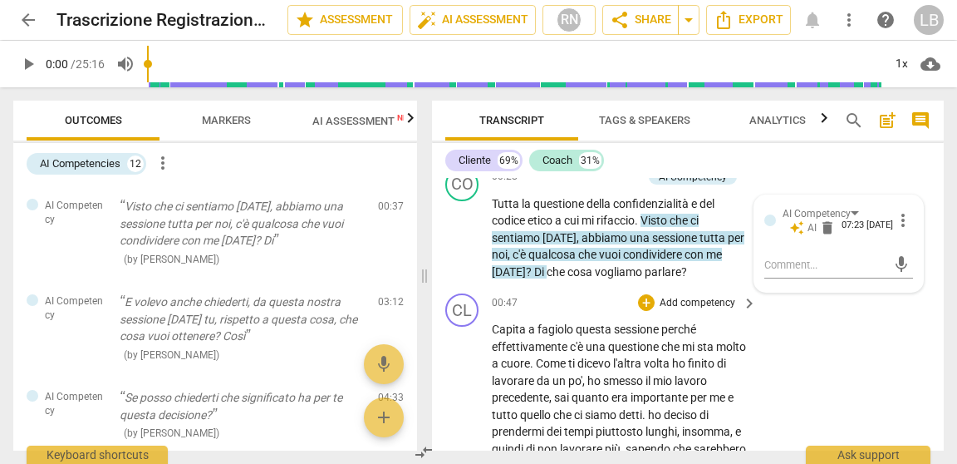
scroll to position [291, 0]
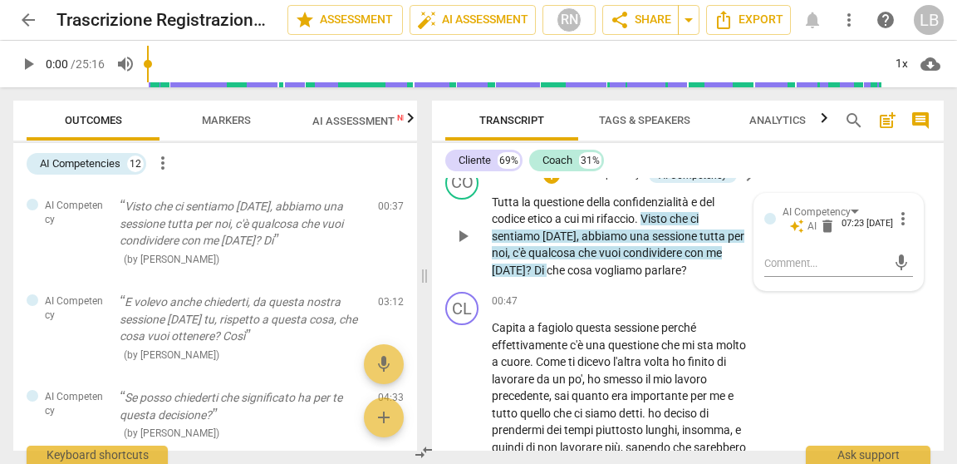
click at [894, 224] on span "more_vert" at bounding box center [903, 219] width 20 height 20
click at [866, 180] on div at bounding box center [478, 232] width 957 height 464
click at [764, 223] on div at bounding box center [770, 219] width 12 height 12
click at [811, 228] on span "AI" at bounding box center [812, 226] width 9 height 14
click at [794, 228] on span "auto_awesome" at bounding box center [796, 226] width 15 height 15
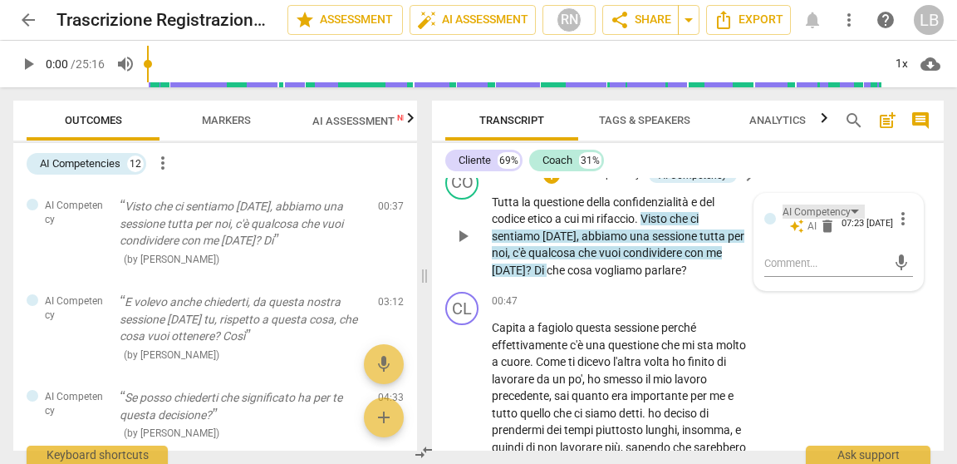
click at [805, 214] on div "AI Competency" at bounding box center [817, 212] width 68 height 16
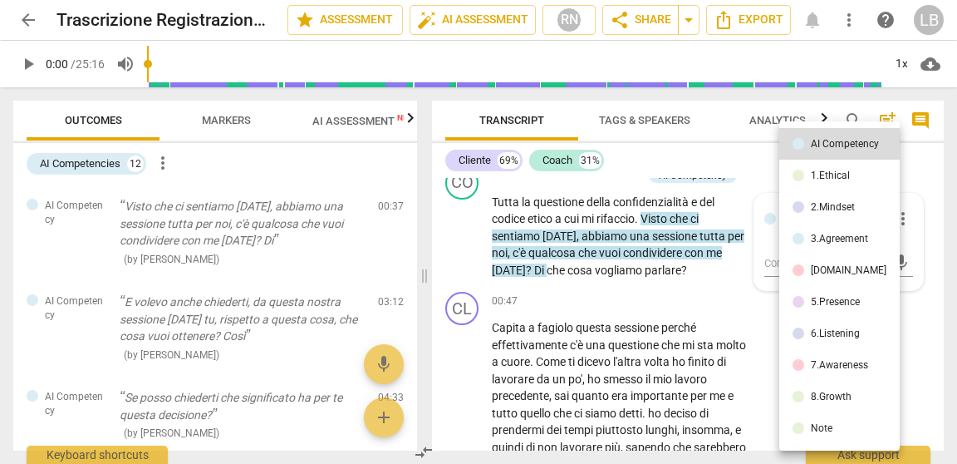
click at [752, 182] on div at bounding box center [478, 232] width 957 height 464
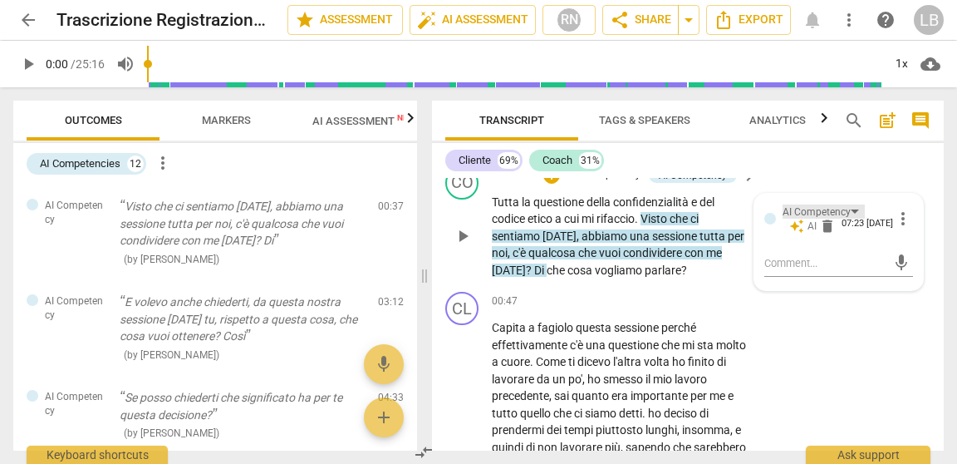
click at [855, 213] on div "AI Competency" at bounding box center [824, 211] width 82 height 14
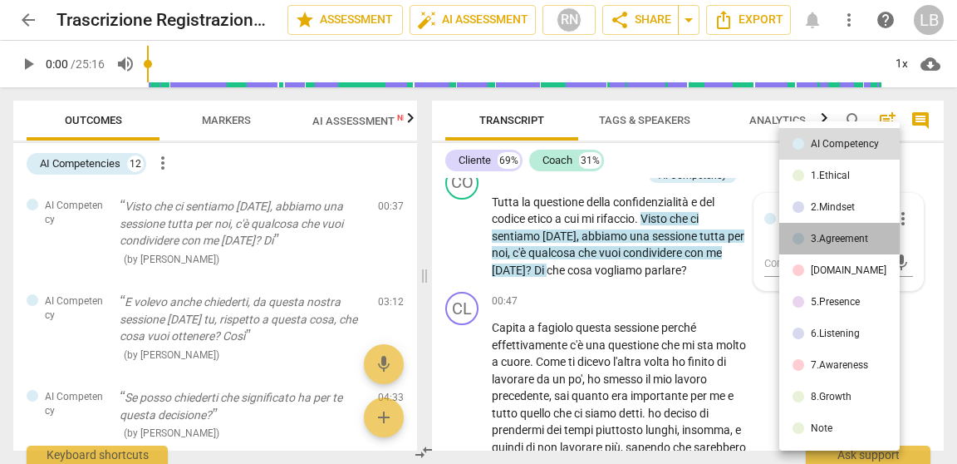
click at [862, 245] on li "3.Agreement" at bounding box center [839, 239] width 120 height 32
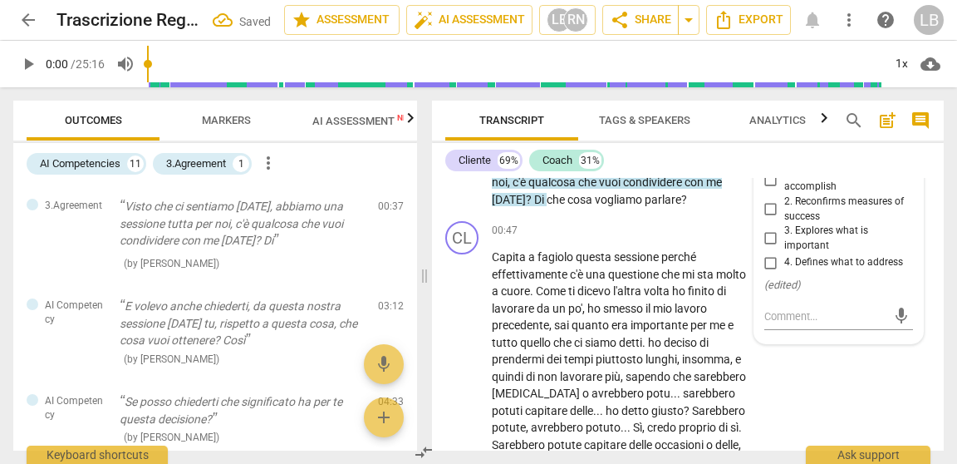
scroll to position [405, 0]
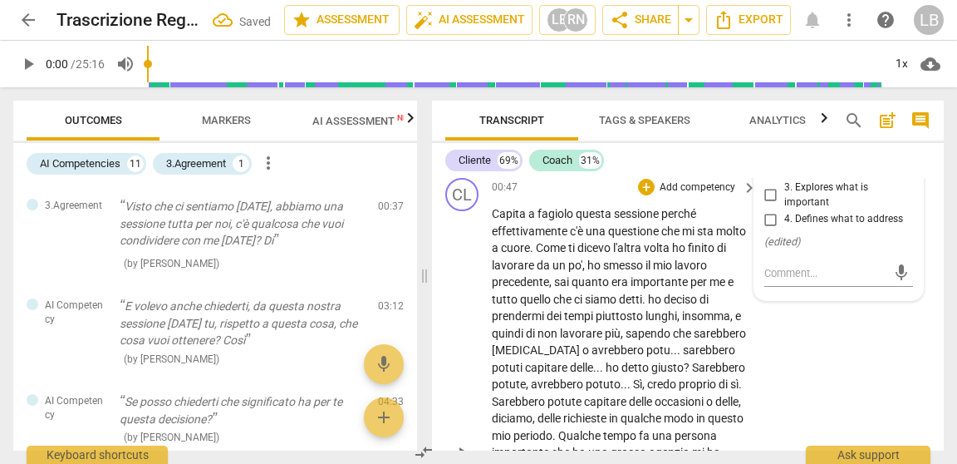
click at [642, 297] on span "detti" at bounding box center [630, 298] width 23 height 13
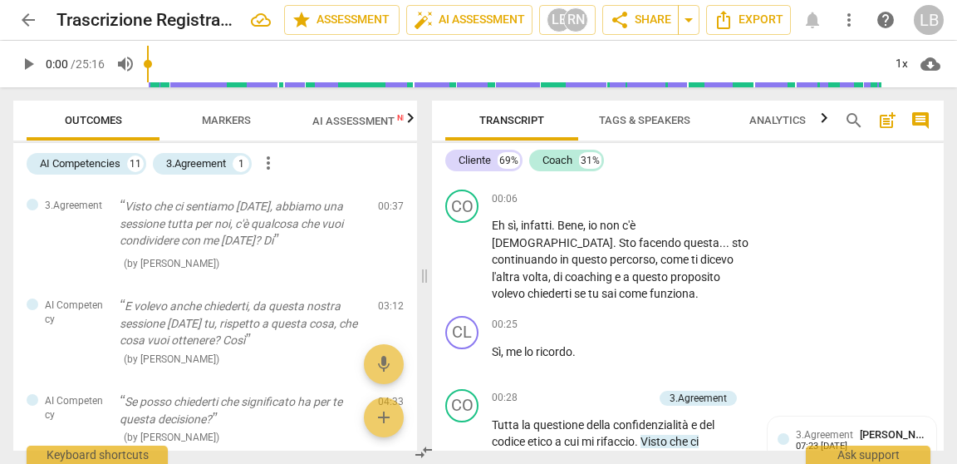
scroll to position [0, 0]
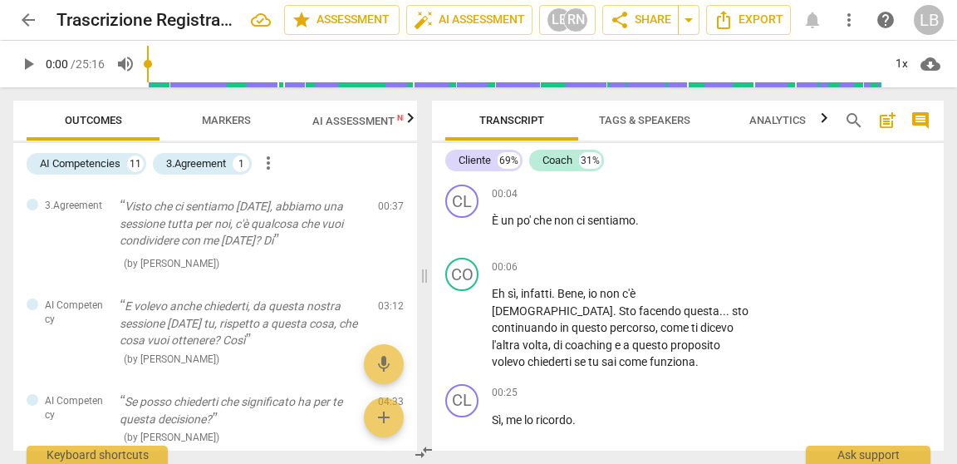
click at [27, 16] on span "arrow_back" at bounding box center [28, 20] width 20 height 20
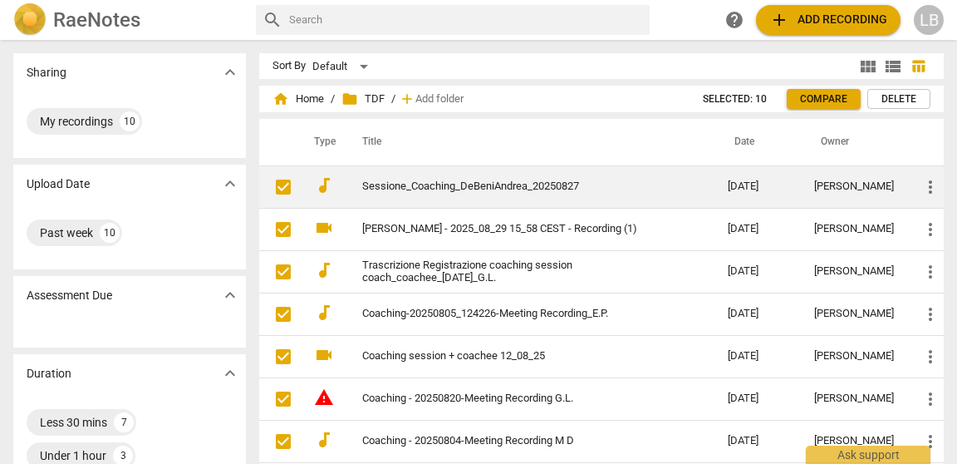
click at [393, 188] on link "Sessione_Coaching_DeBeniAndrea_20250827" at bounding box center [515, 186] width 306 height 12
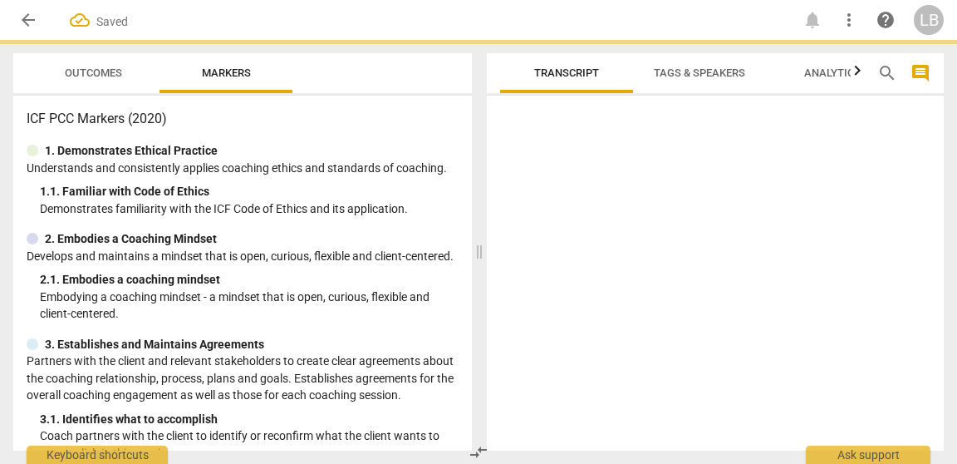
click at [393, 188] on div "1. 1. Familiar with Code of Ethics" at bounding box center [249, 191] width 419 height 17
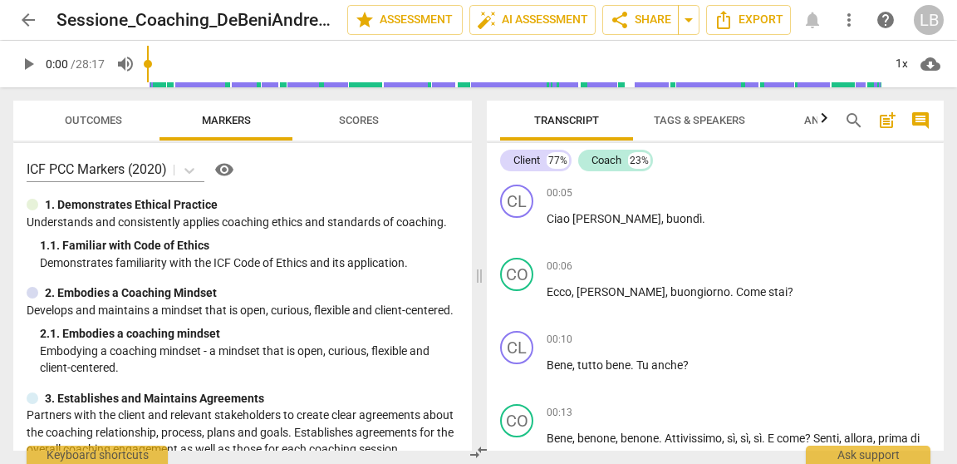
click at [699, 125] on span "Tags & Speakers" at bounding box center [699, 120] width 91 height 12
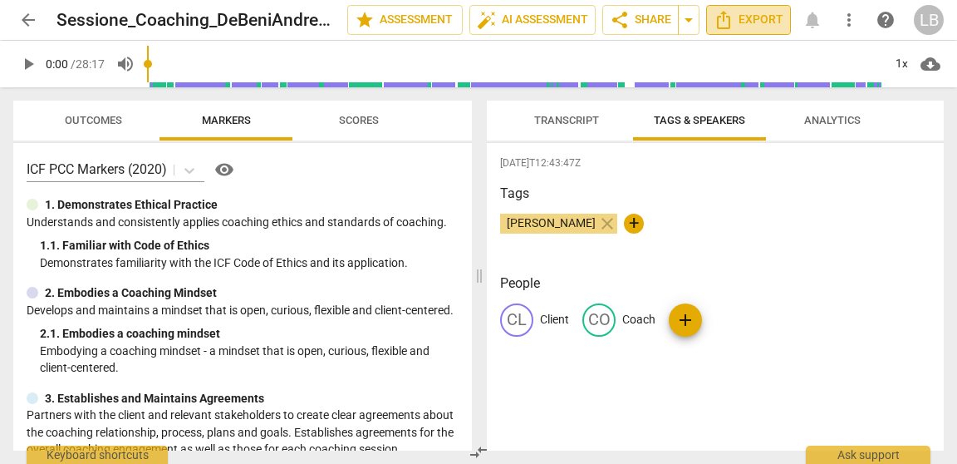
click at [761, 29] on span "Export" at bounding box center [749, 20] width 70 height 20
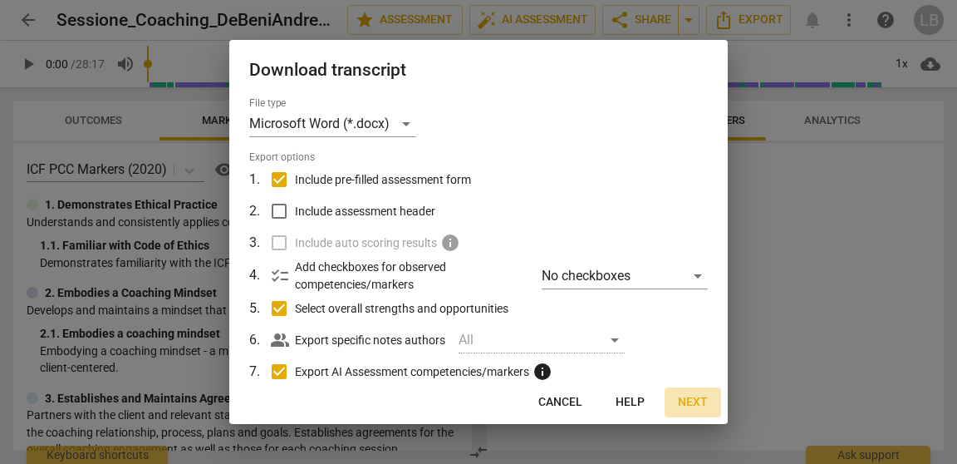
click at [695, 404] on span "Next" at bounding box center [693, 402] width 30 height 17
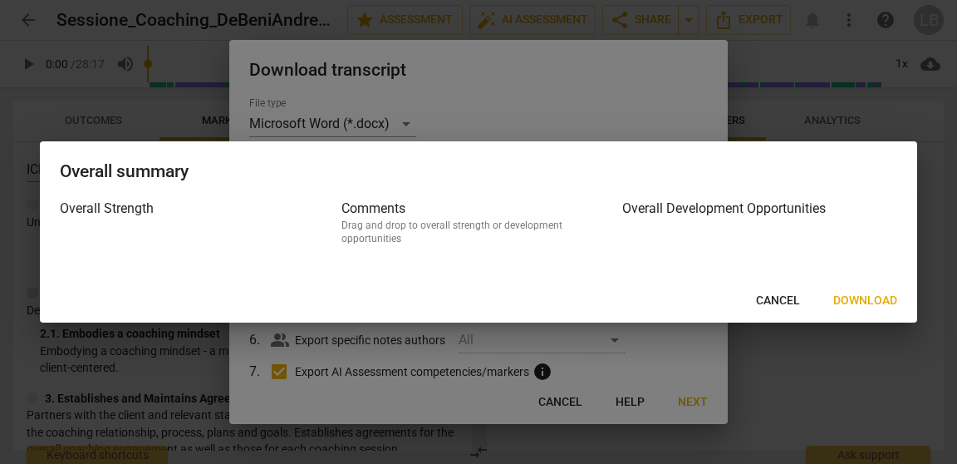
click at [890, 299] on span "Download" at bounding box center [865, 300] width 64 height 17
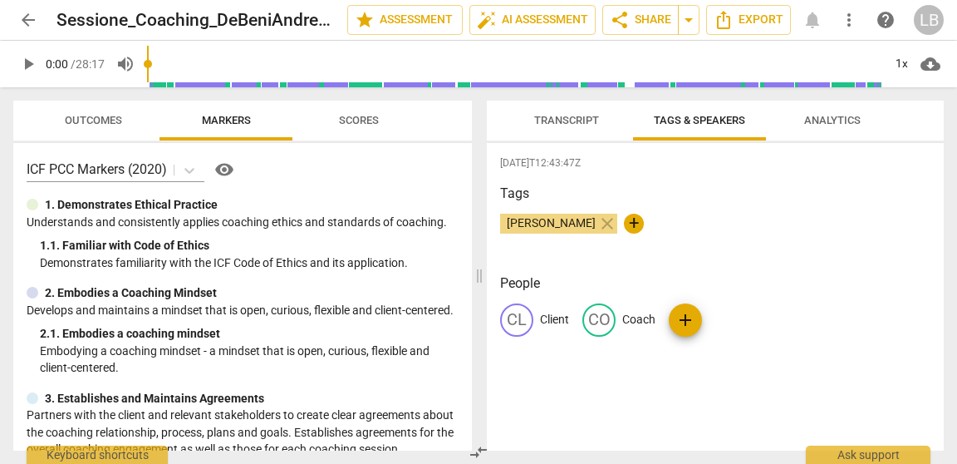
click at [28, 22] on span "arrow_back" at bounding box center [28, 20] width 20 height 20
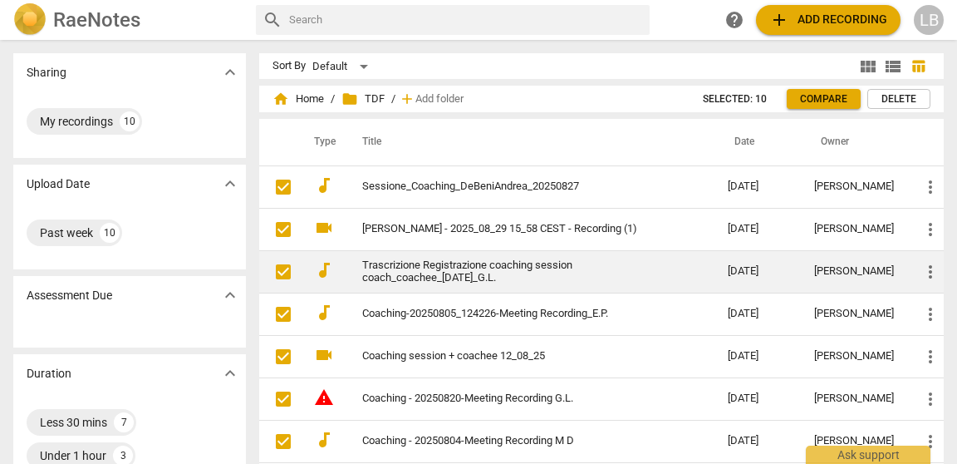
click at [402, 272] on link "Trascrizione Registrazione coaching session coach_coachee_[DATE]_G.L." at bounding box center [515, 271] width 306 height 25
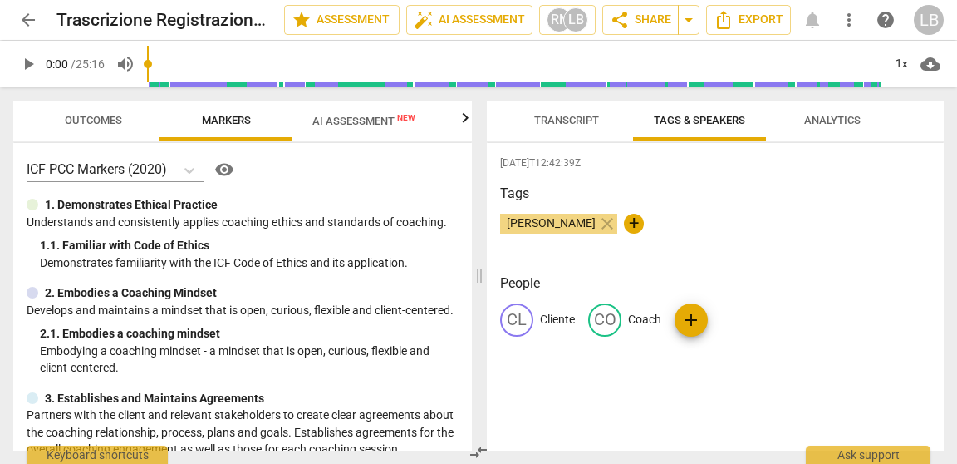
click at [569, 115] on span "Transcript" at bounding box center [566, 120] width 65 height 12
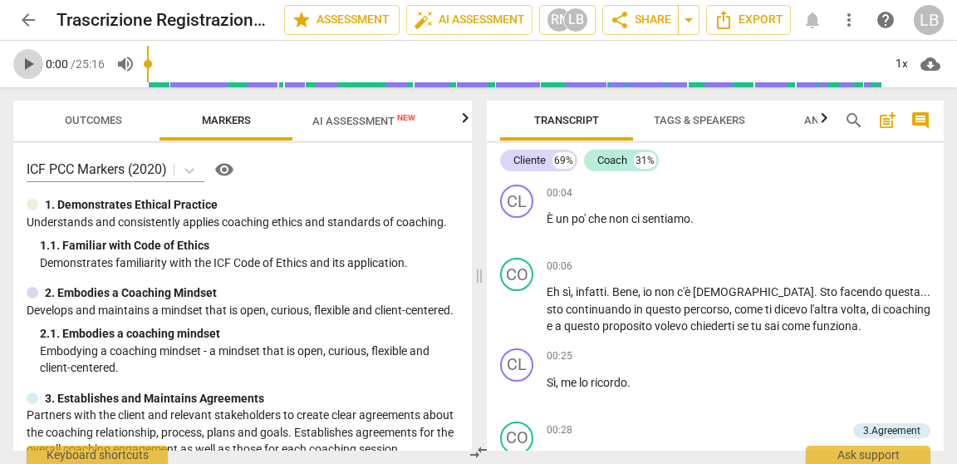
click at [28, 61] on span "play_arrow" at bounding box center [28, 64] width 20 height 20
click at [30, 63] on span "pause" at bounding box center [28, 64] width 20 height 20
type input "8"
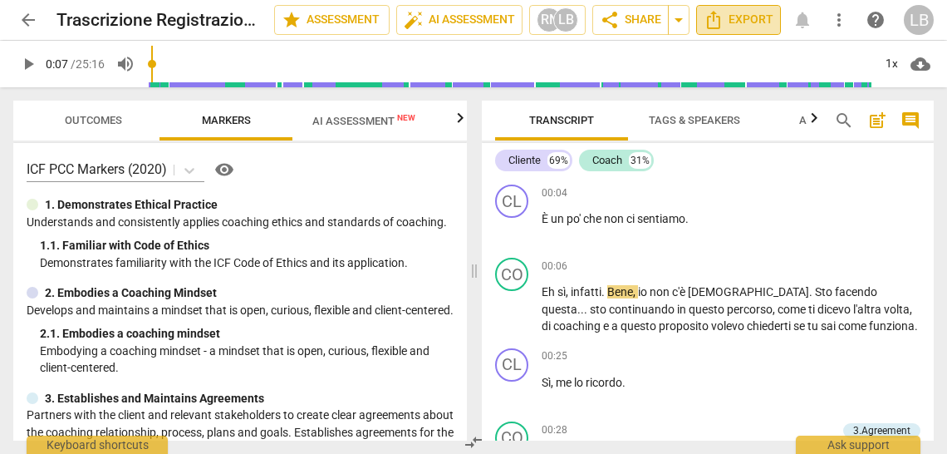
click at [740, 29] on span "Export" at bounding box center [739, 20] width 70 height 20
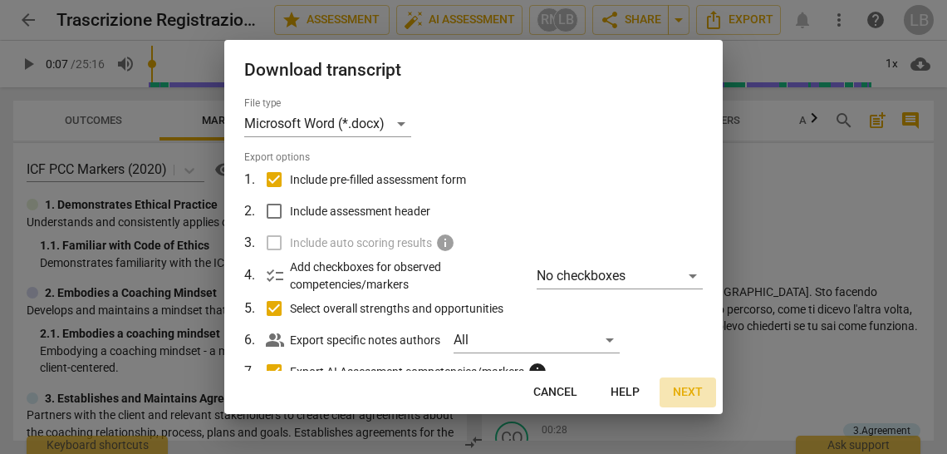
click at [684, 392] on span "Next" at bounding box center [688, 392] width 30 height 17
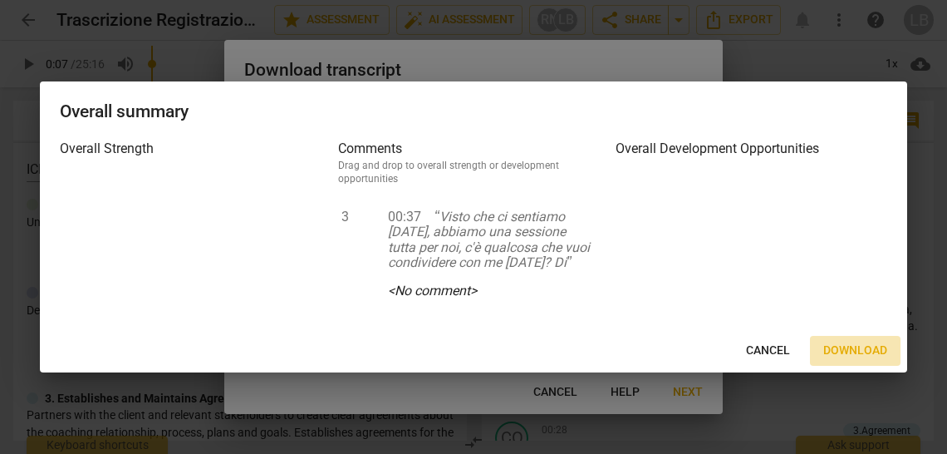
click at [869, 350] on span "Download" at bounding box center [855, 350] width 64 height 17
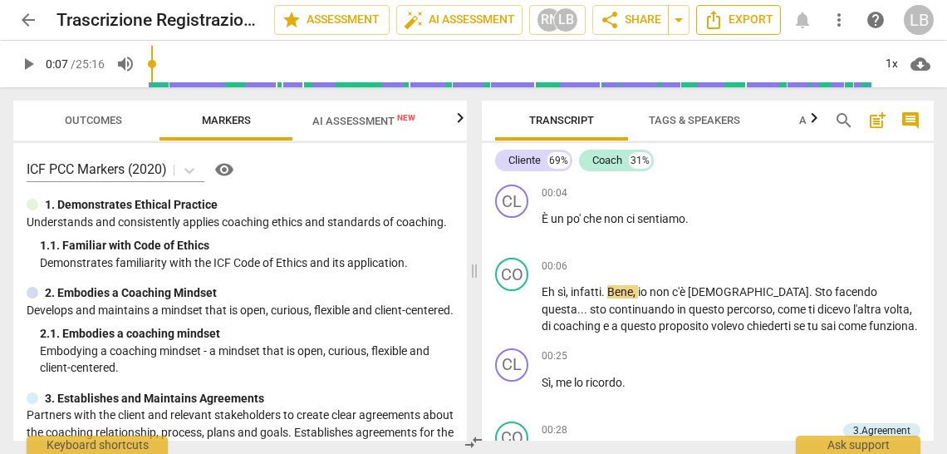
click at [744, 18] on span "Export" at bounding box center [739, 20] width 70 height 20
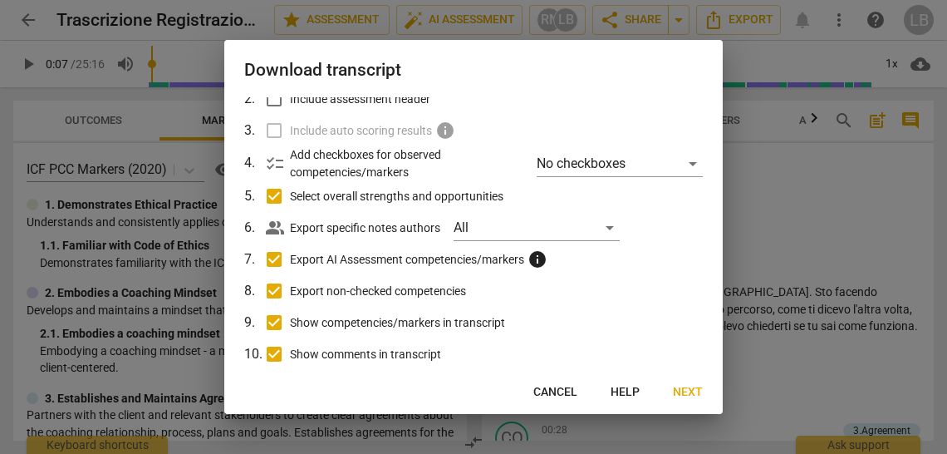
scroll to position [113, 0]
click at [278, 258] on input "Export AI Assessment competencies/markers info" at bounding box center [274, 259] width 32 height 32
checkbox input "false"
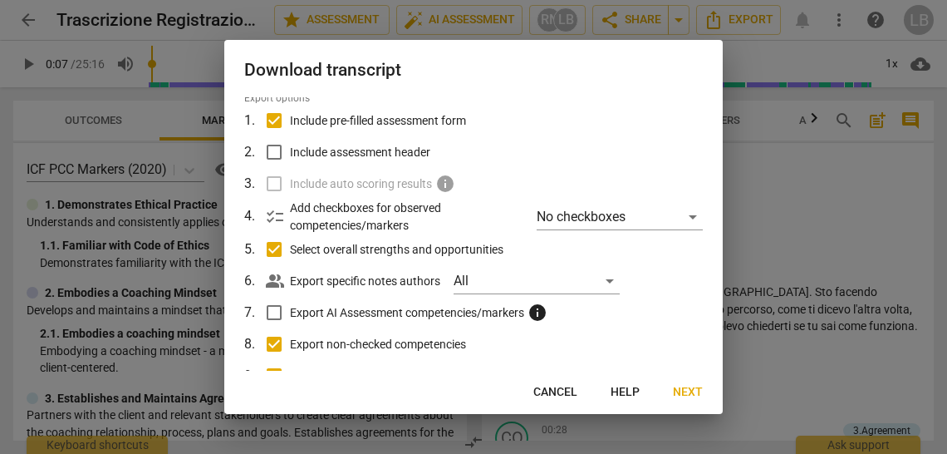
scroll to position [61, 0]
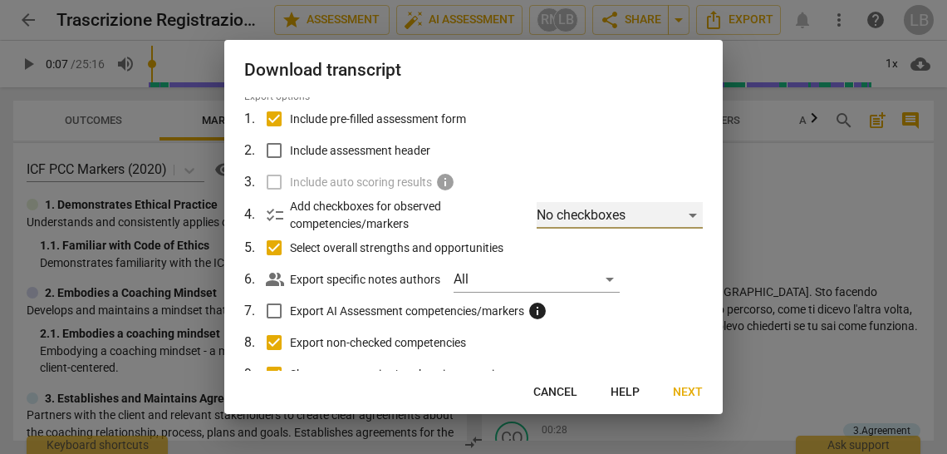
click at [685, 215] on div "No checkboxes" at bounding box center [620, 215] width 166 height 27
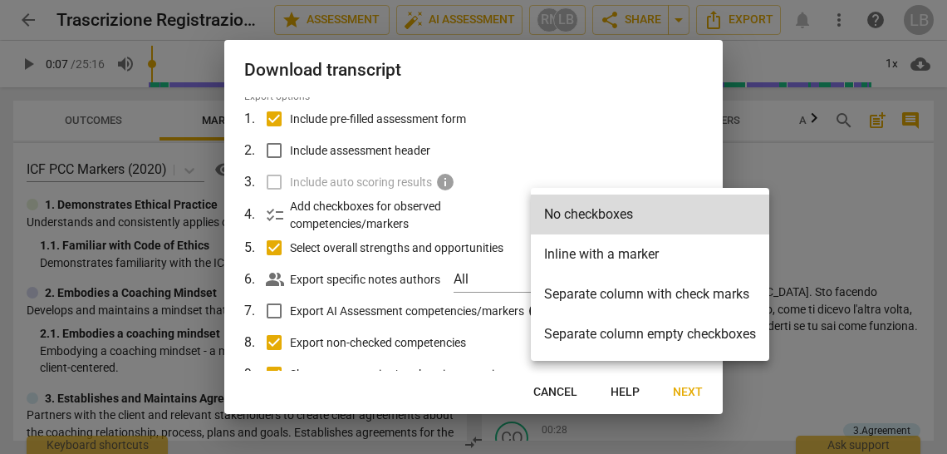
click at [685, 215] on li "No checkboxes" at bounding box center [650, 214] width 238 height 40
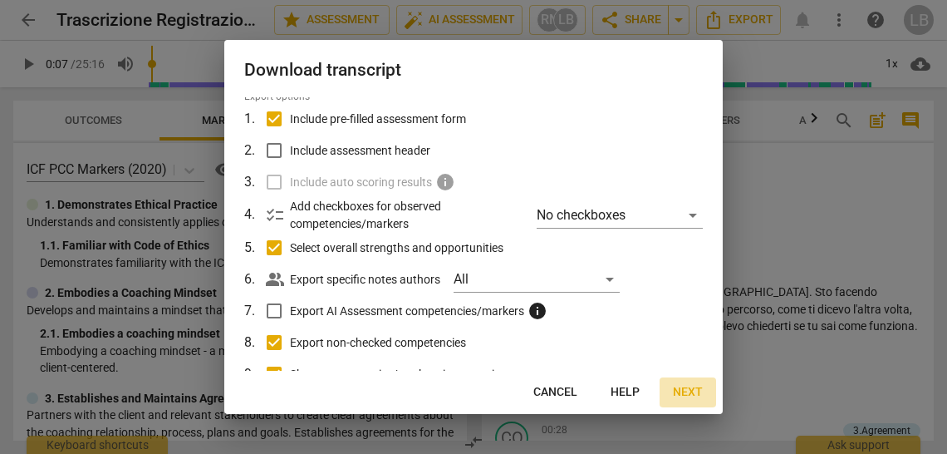
click at [694, 394] on span "Next" at bounding box center [688, 392] width 30 height 17
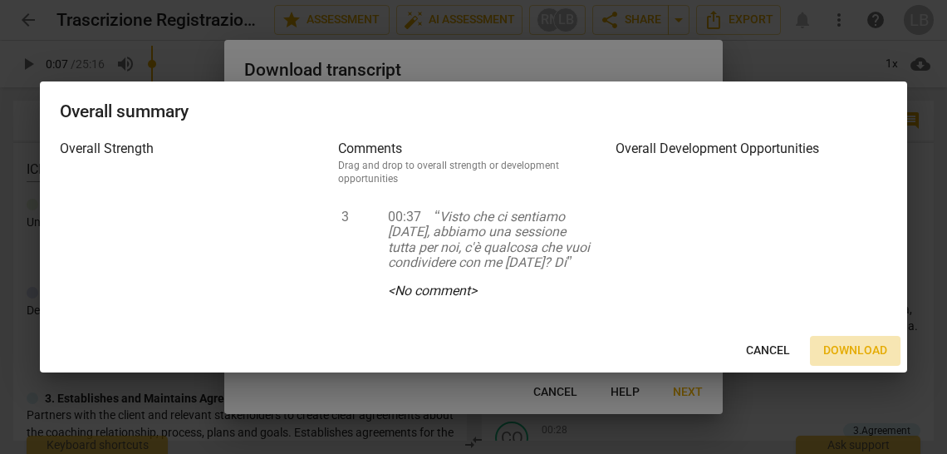
click at [852, 350] on span "Download" at bounding box center [855, 350] width 64 height 17
